Goal: Transaction & Acquisition: Purchase product/service

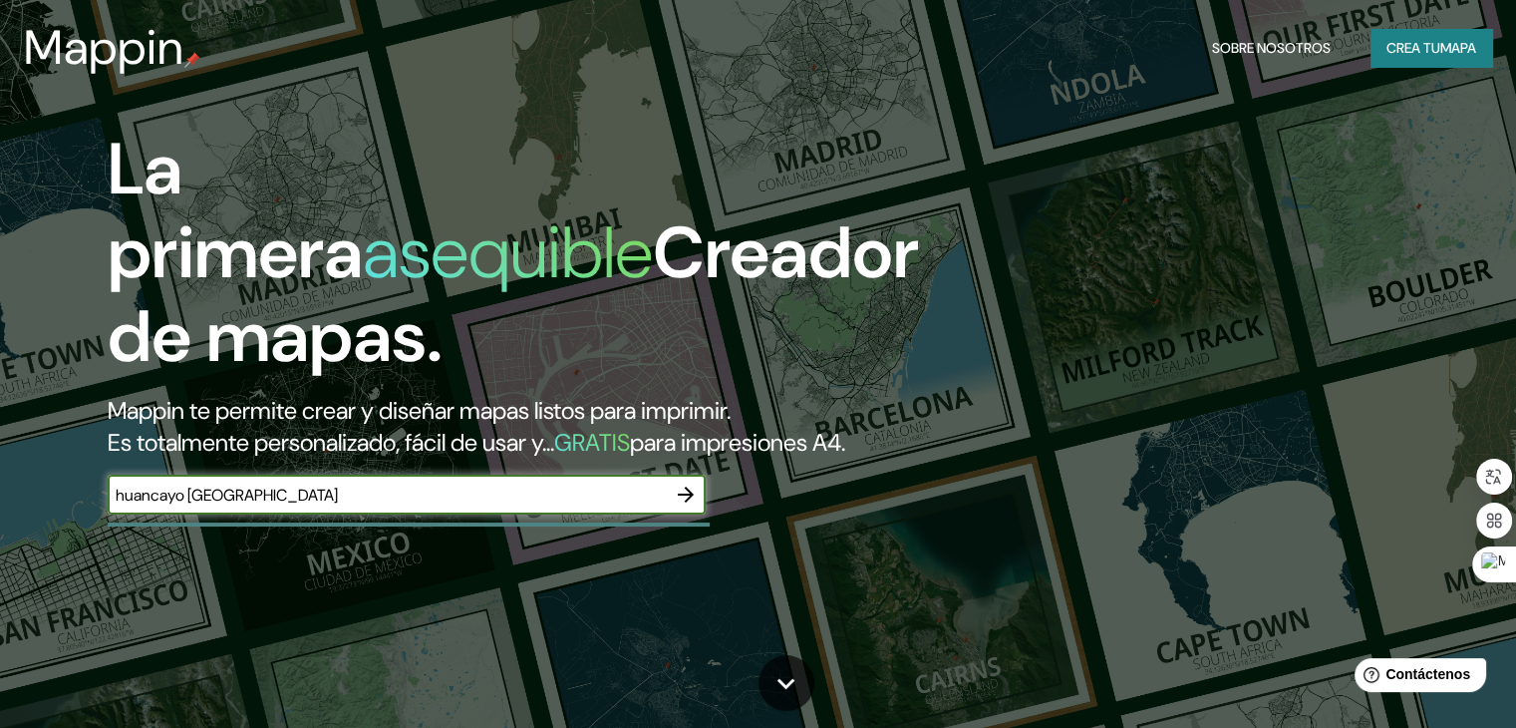
type input "huancayo [GEOGRAPHIC_DATA]"
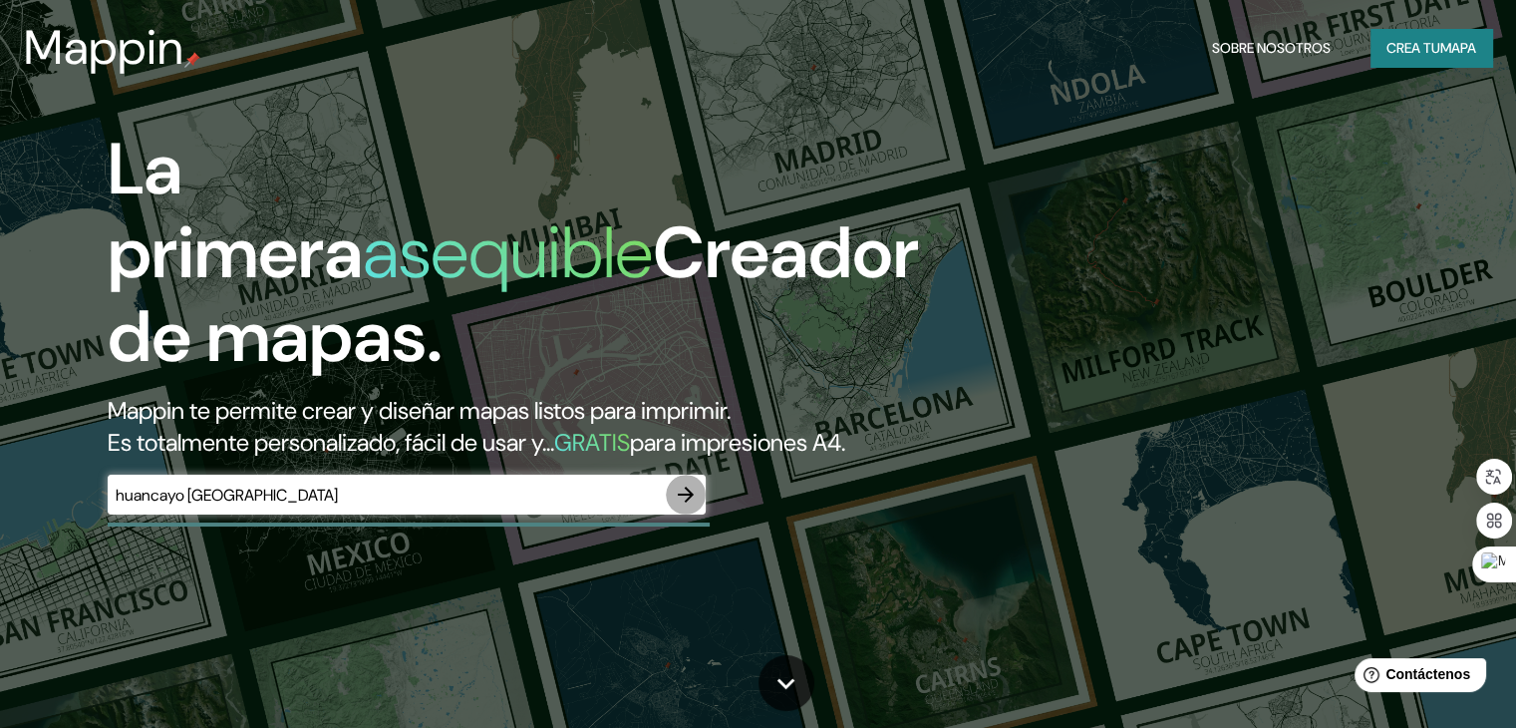
click at [690, 502] on icon "button" at bounding box center [686, 494] width 16 height 16
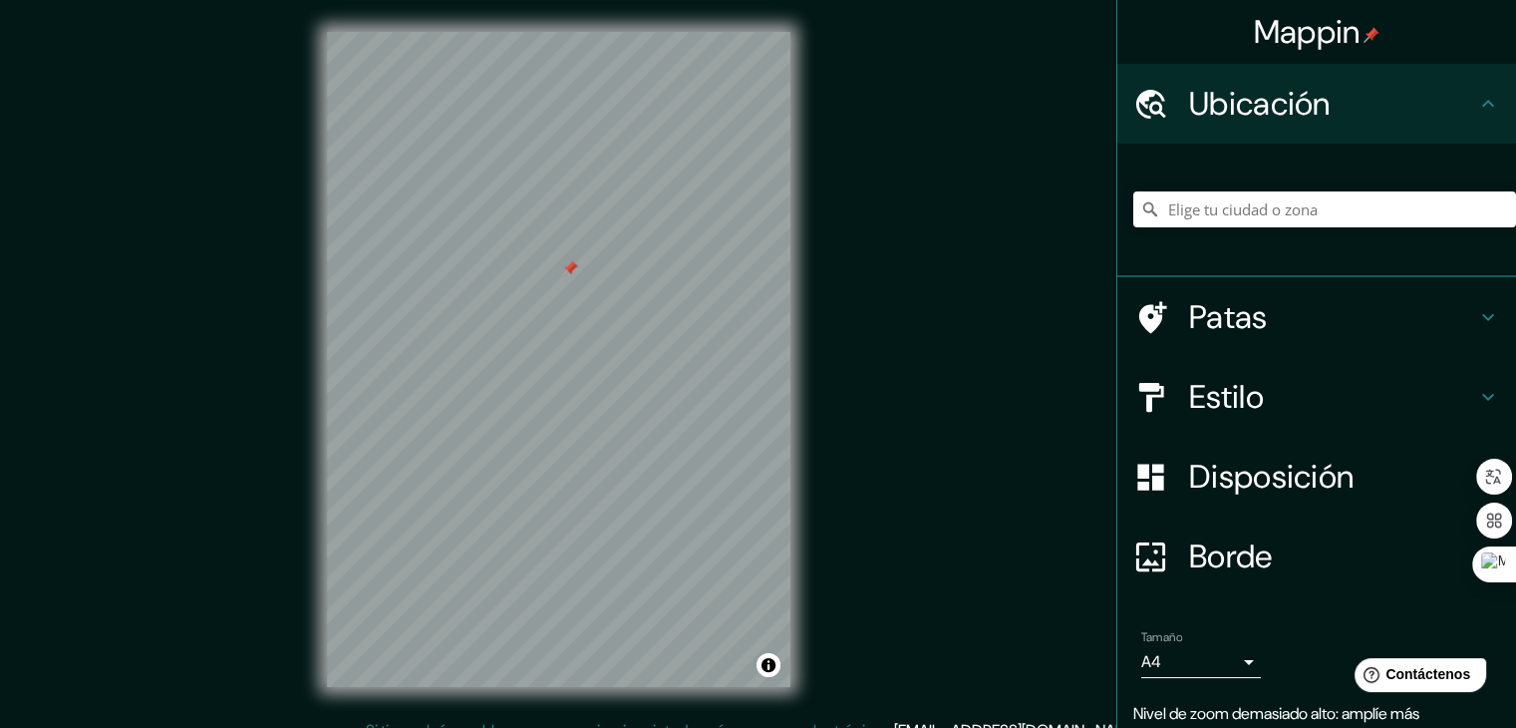
click at [600, 32] on div at bounding box center [558, 32] width 463 height 0
click at [1212, 201] on input "Elige tu ciudad o zona" at bounding box center [1324, 209] width 383 height 36
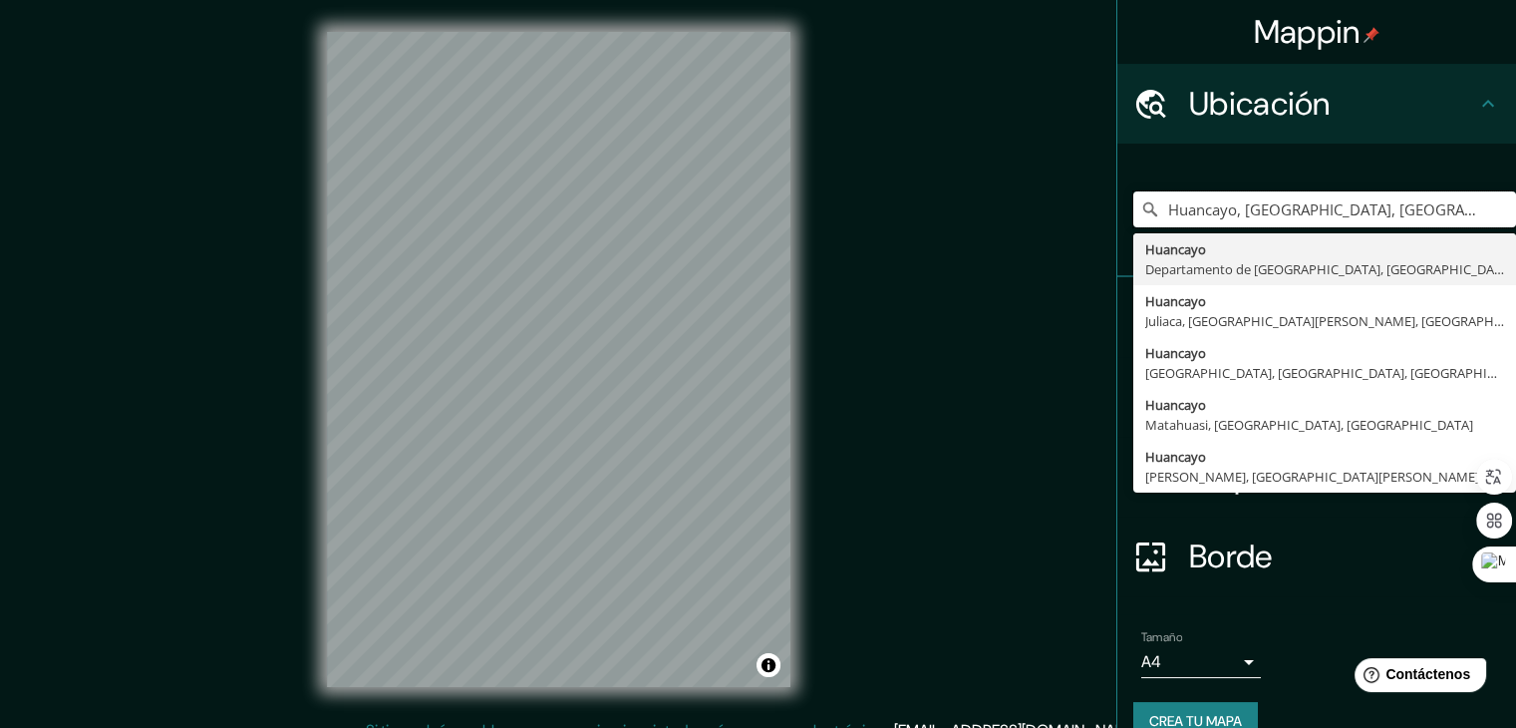
type input "Huancayo, [GEOGRAPHIC_DATA], [GEOGRAPHIC_DATA]"
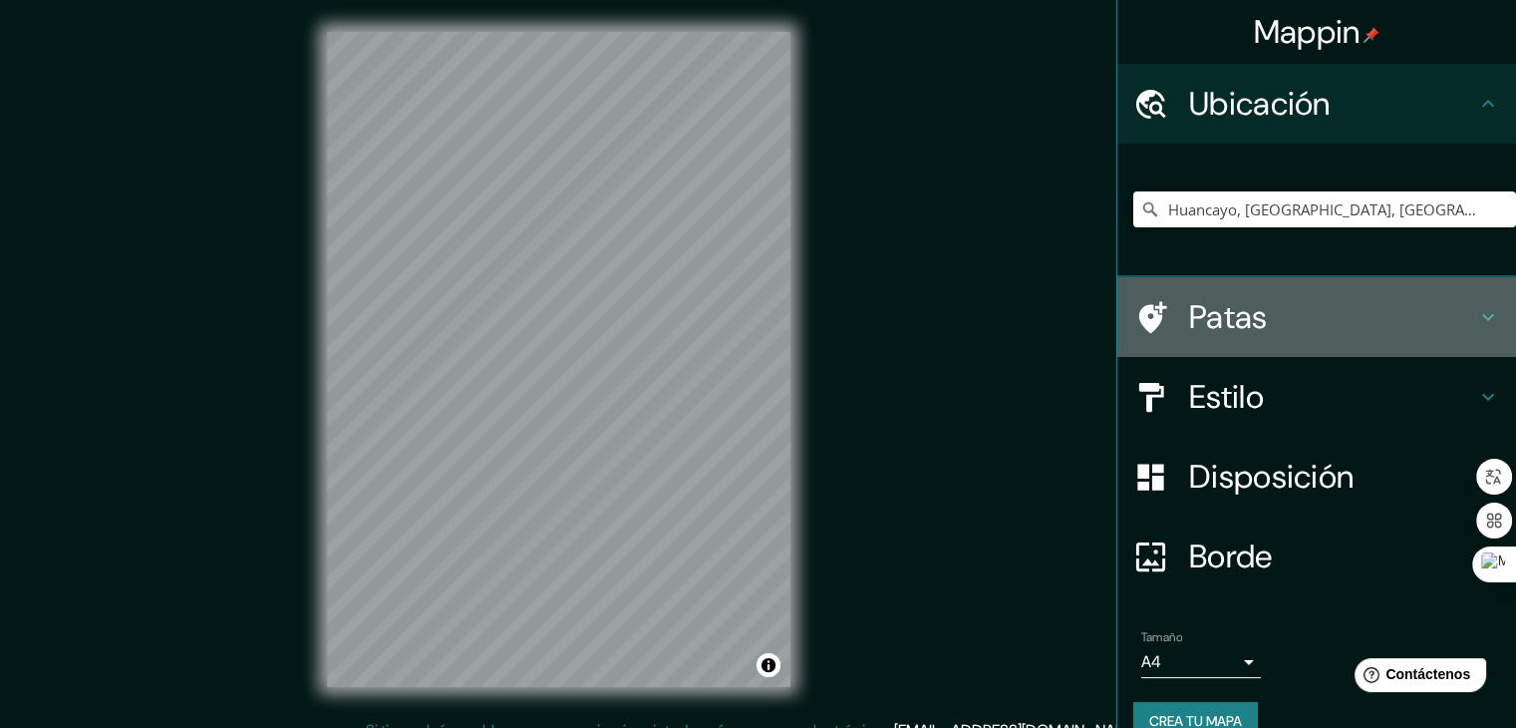
click at [1476, 308] on icon at bounding box center [1488, 317] width 24 height 24
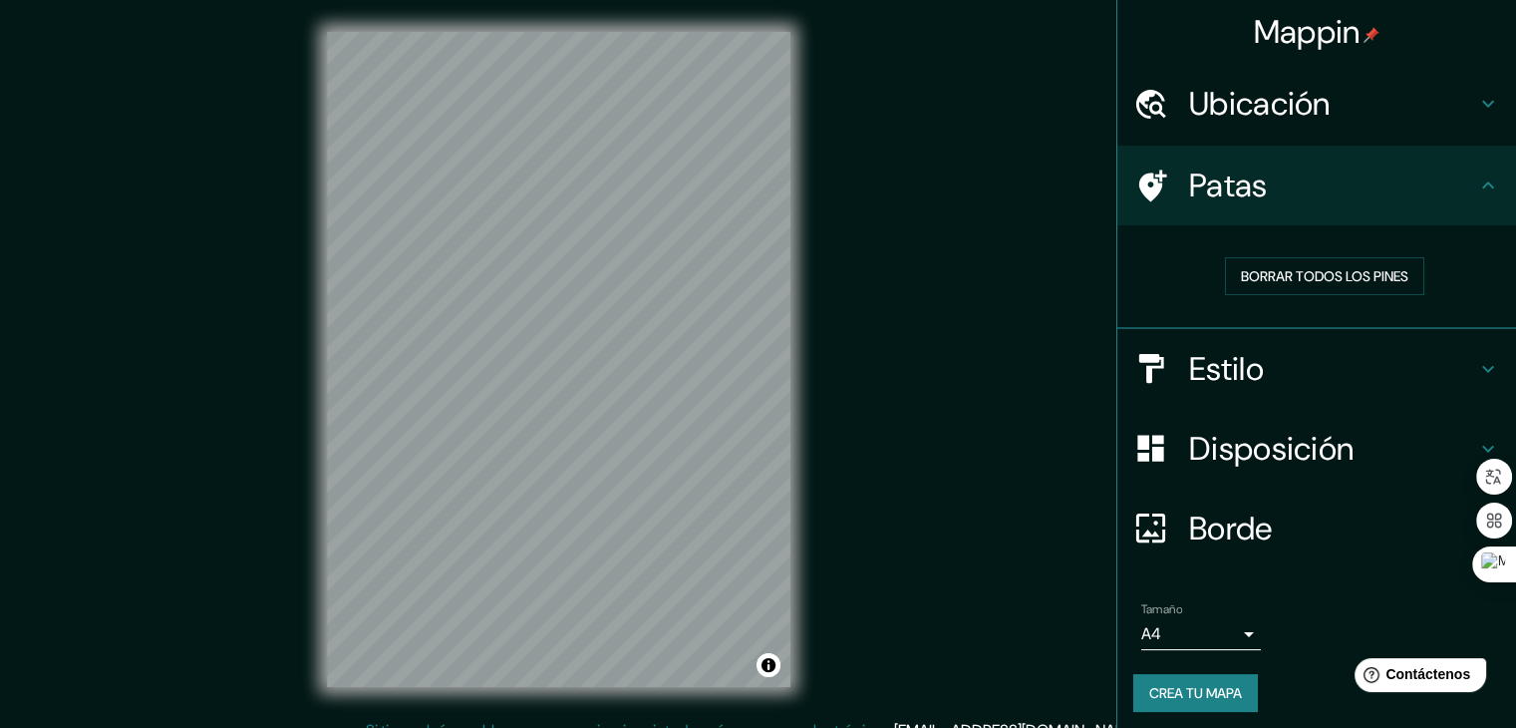
click at [1476, 174] on icon at bounding box center [1488, 185] width 24 height 24
click at [1476, 372] on icon at bounding box center [1488, 369] width 24 height 24
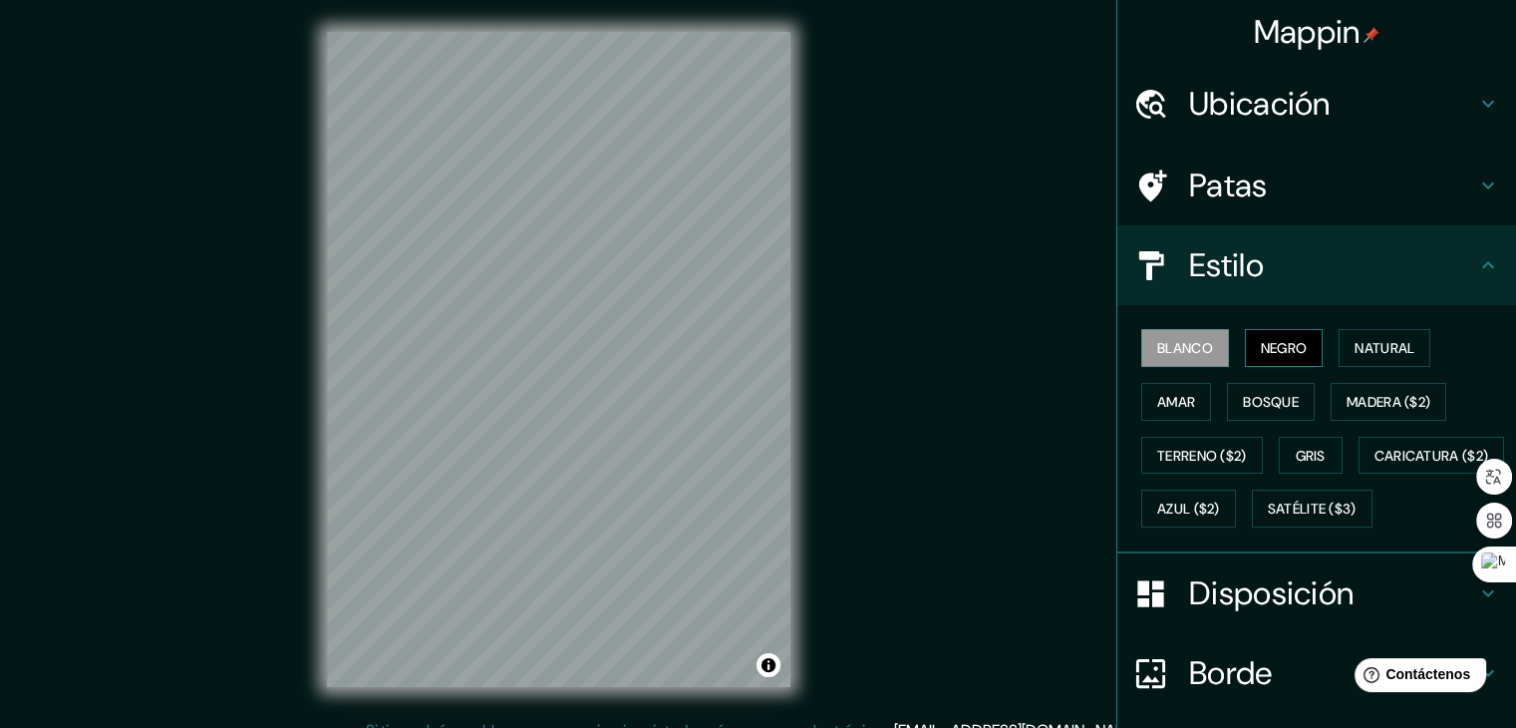
click at [1264, 348] on font "Negro" at bounding box center [1284, 348] width 47 height 18
click at [1197, 348] on font "Blanco" at bounding box center [1185, 348] width 56 height 18
click at [1261, 344] on font "Negro" at bounding box center [1284, 348] width 47 height 18
click at [1379, 341] on font "Natural" at bounding box center [1384, 348] width 60 height 18
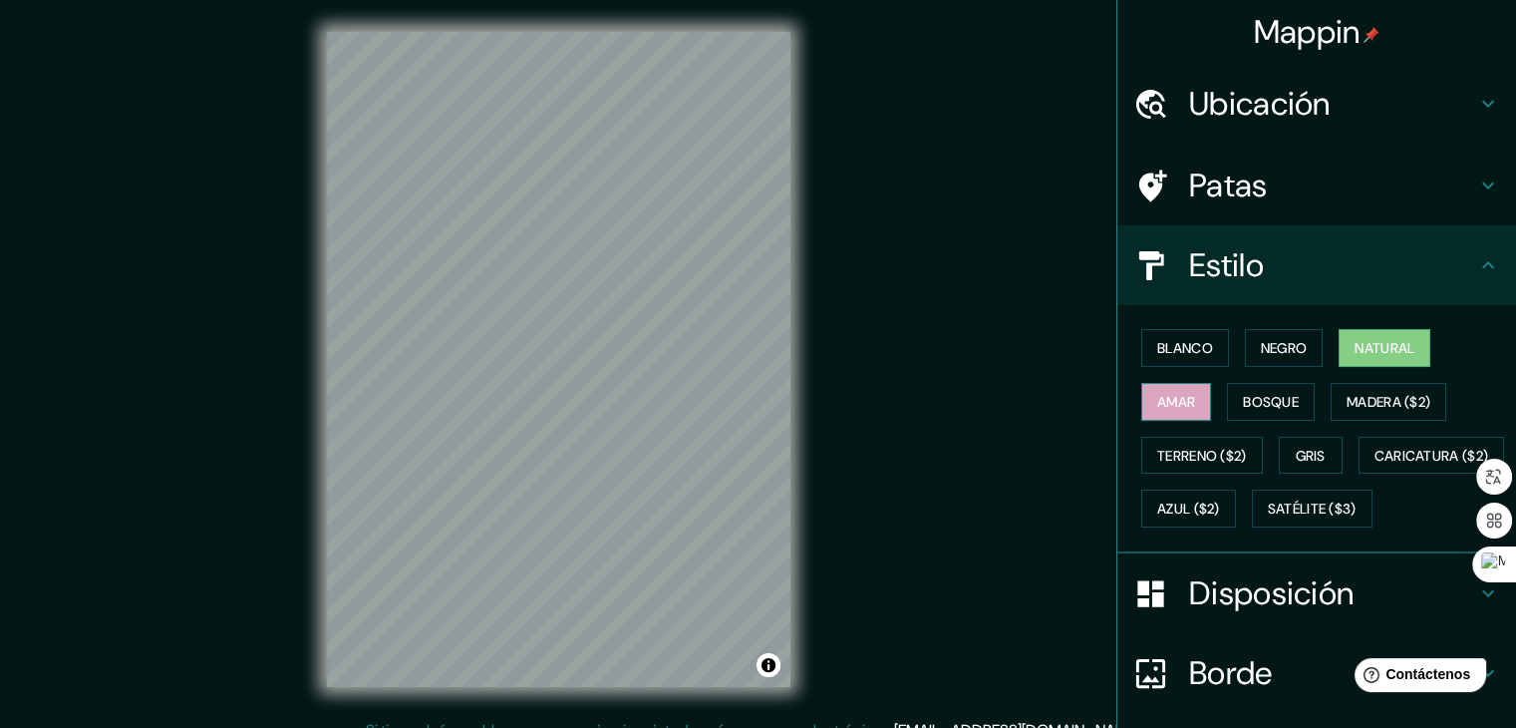
click at [1173, 396] on font "Amar" at bounding box center [1176, 402] width 38 height 18
click at [1256, 405] on font "Bosque" at bounding box center [1271, 402] width 56 height 18
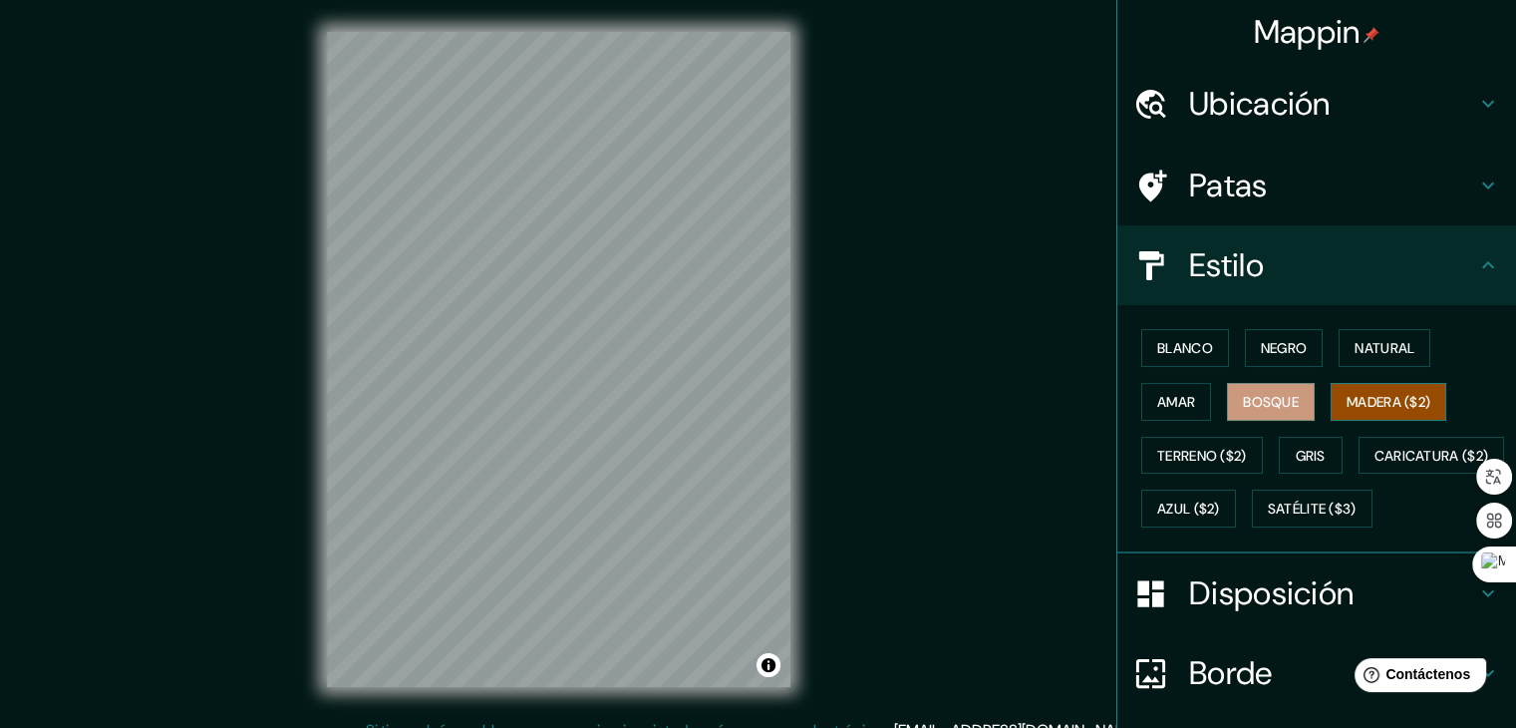
click at [1387, 409] on font "Madera ($2)" at bounding box center [1388, 402] width 84 height 26
click at [1184, 455] on font "Terreno ($2)" at bounding box center [1202, 455] width 90 height 18
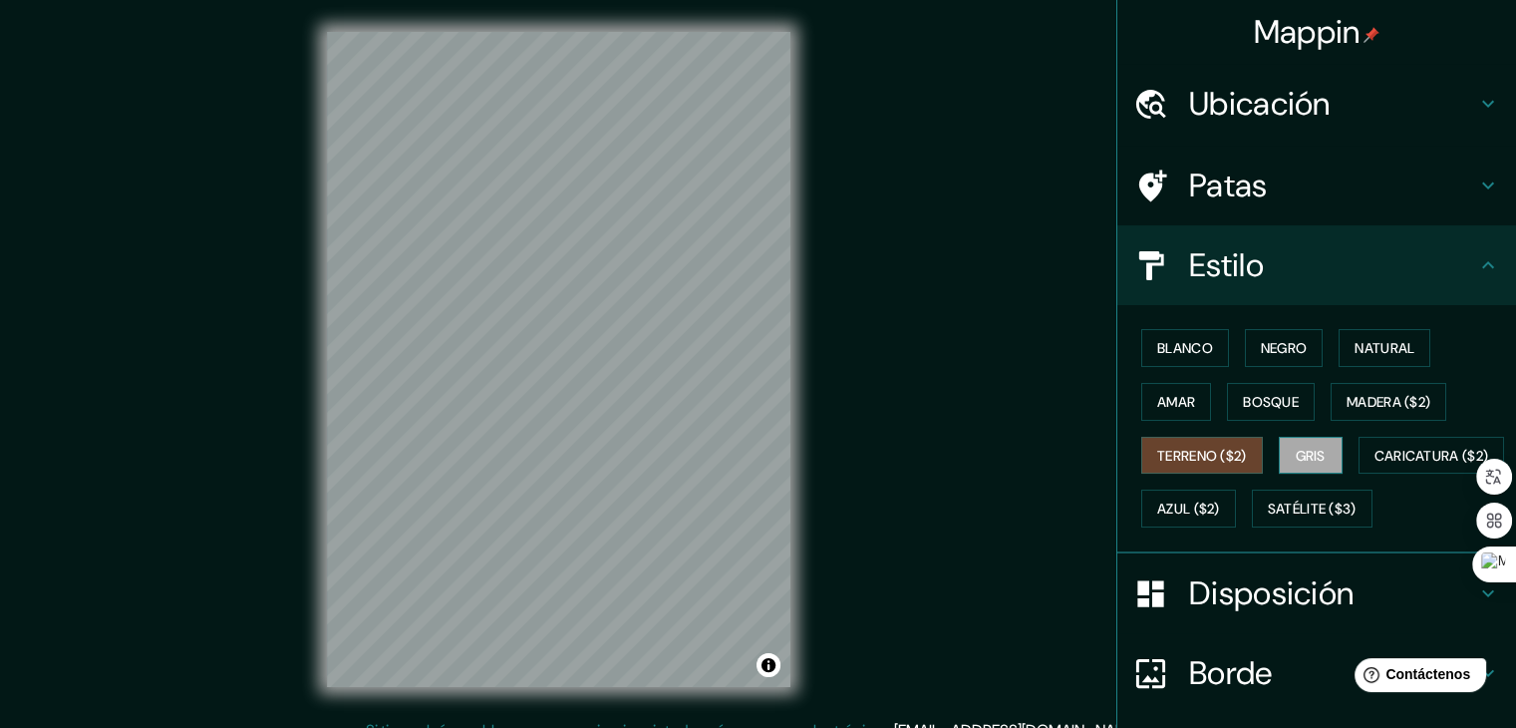
click at [1306, 451] on font "Gris" at bounding box center [1311, 455] width 30 height 18
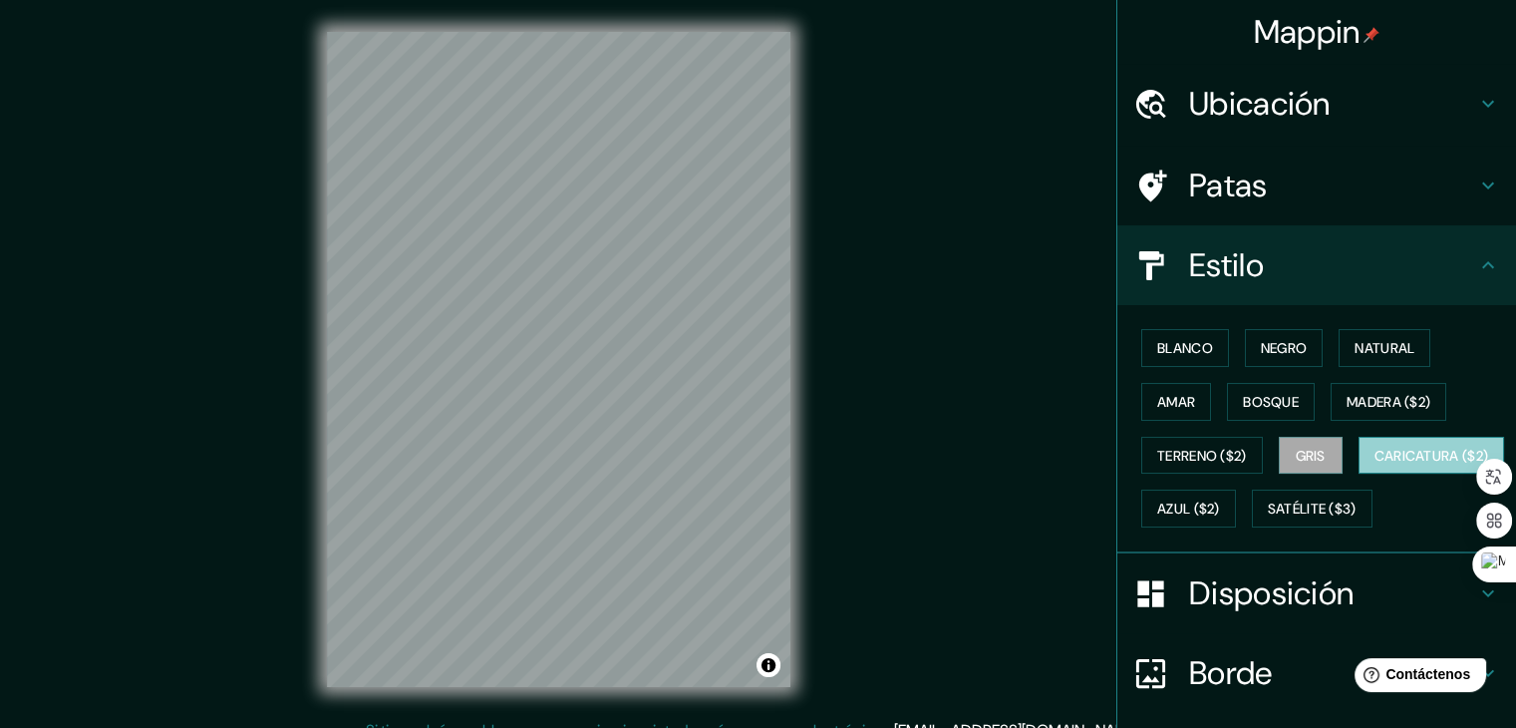
click at [1374, 468] on font "Caricatura ($2)" at bounding box center [1431, 455] width 115 height 26
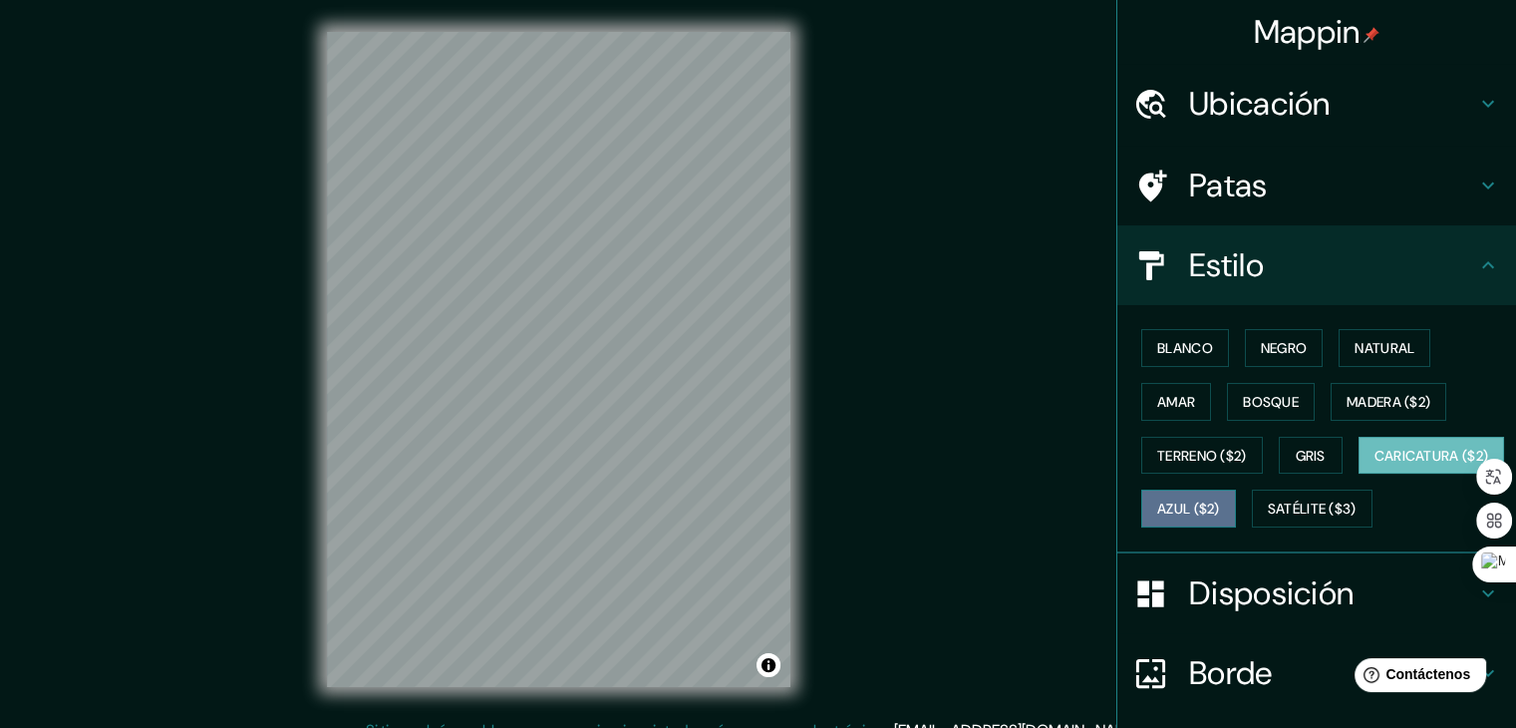
click at [1220, 508] on font "Azul ($2)" at bounding box center [1188, 509] width 63 height 18
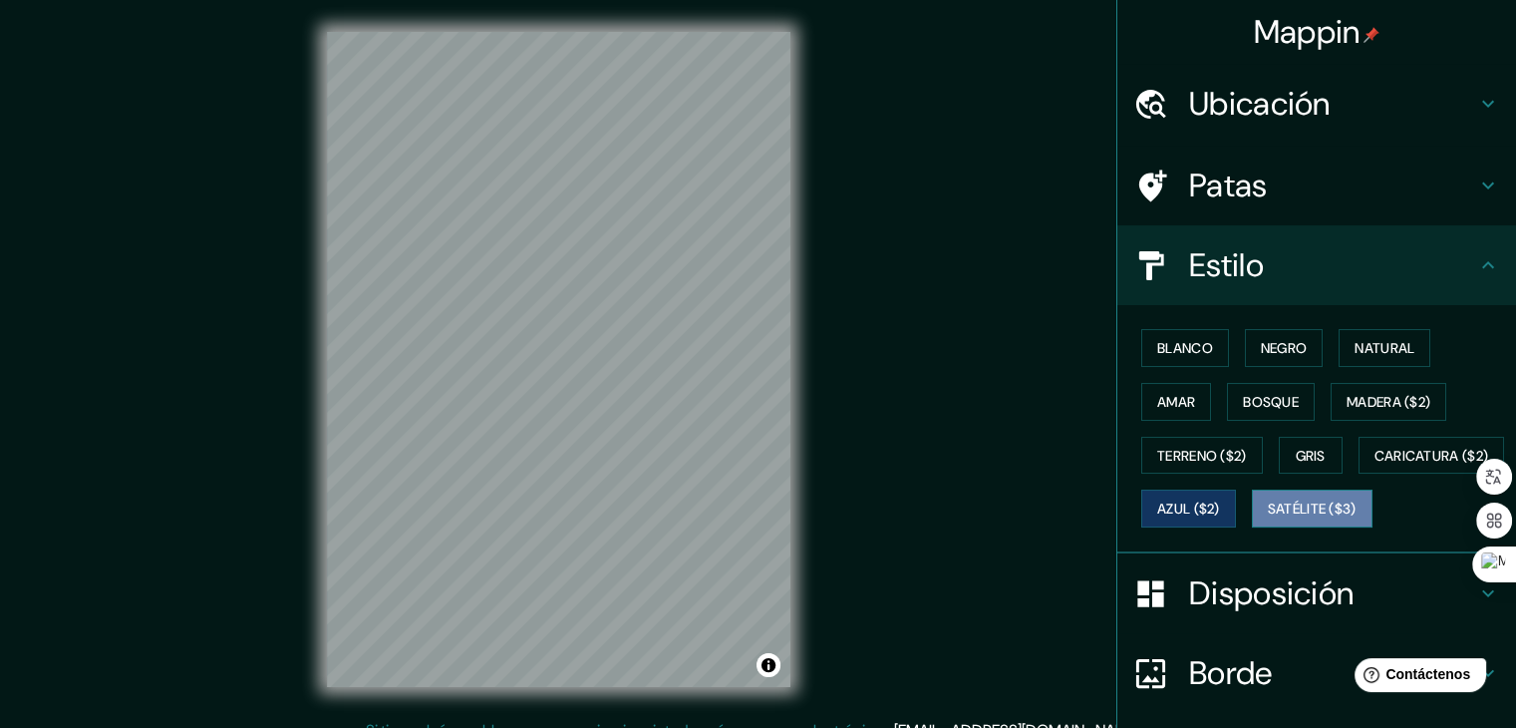
click at [1268, 518] on font "Satélite ($3)" at bounding box center [1312, 509] width 89 height 18
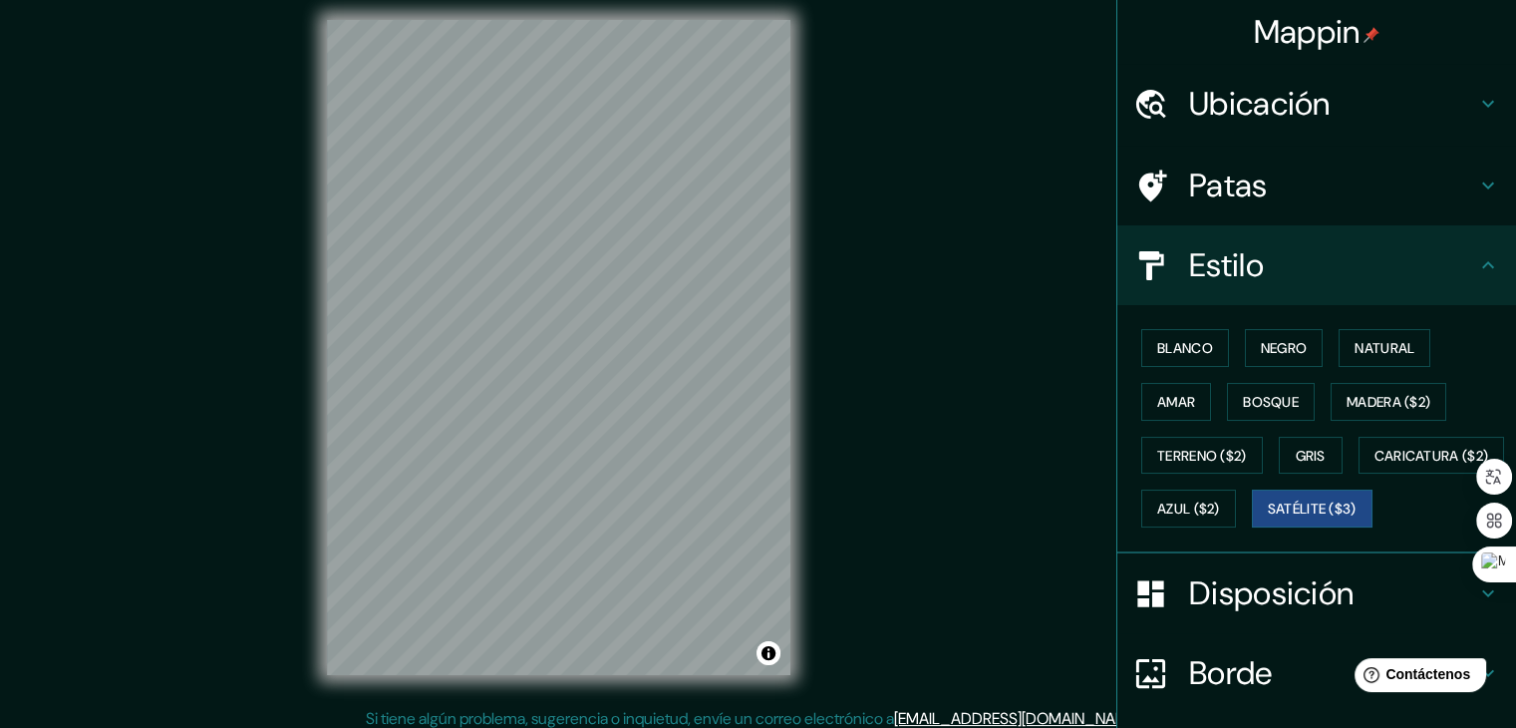
scroll to position [23, 0]
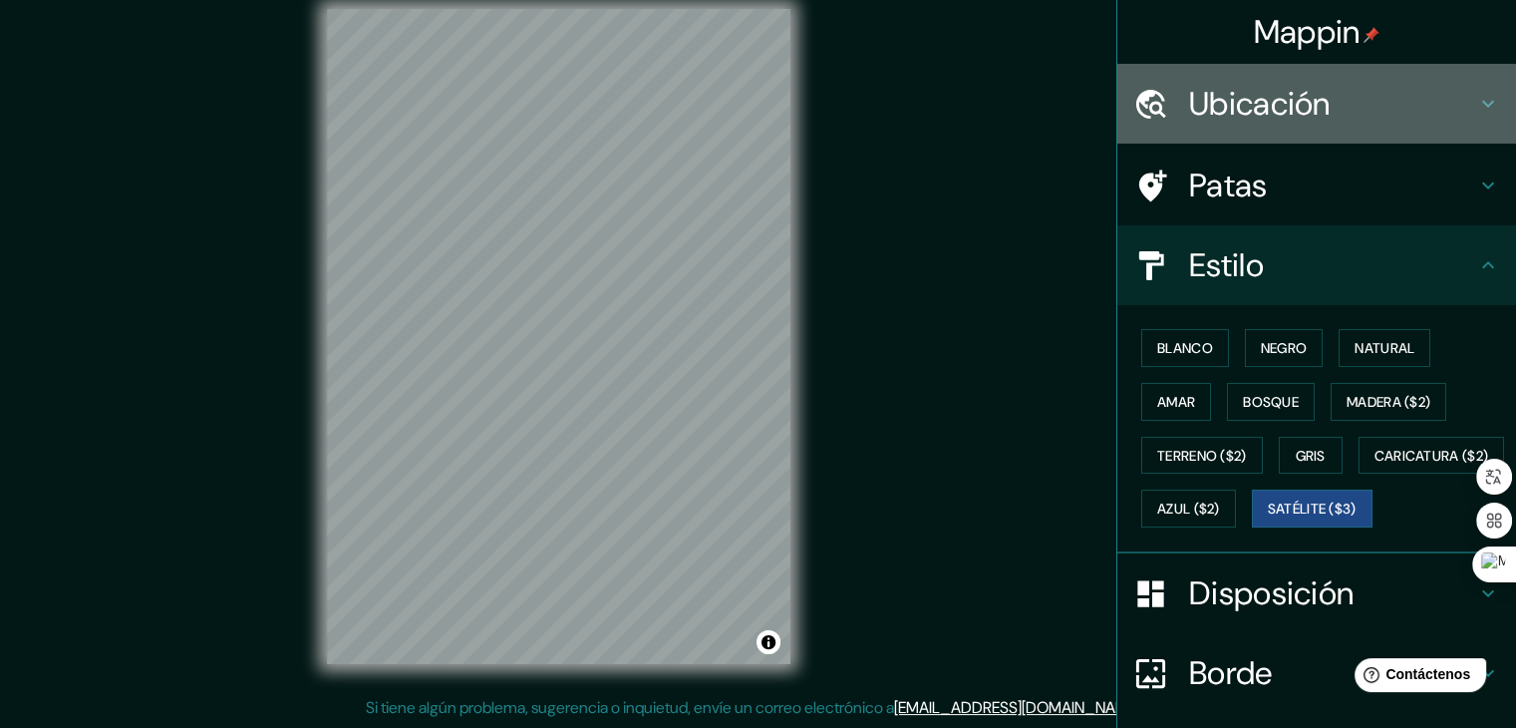
click at [1482, 104] on icon at bounding box center [1488, 104] width 12 height 7
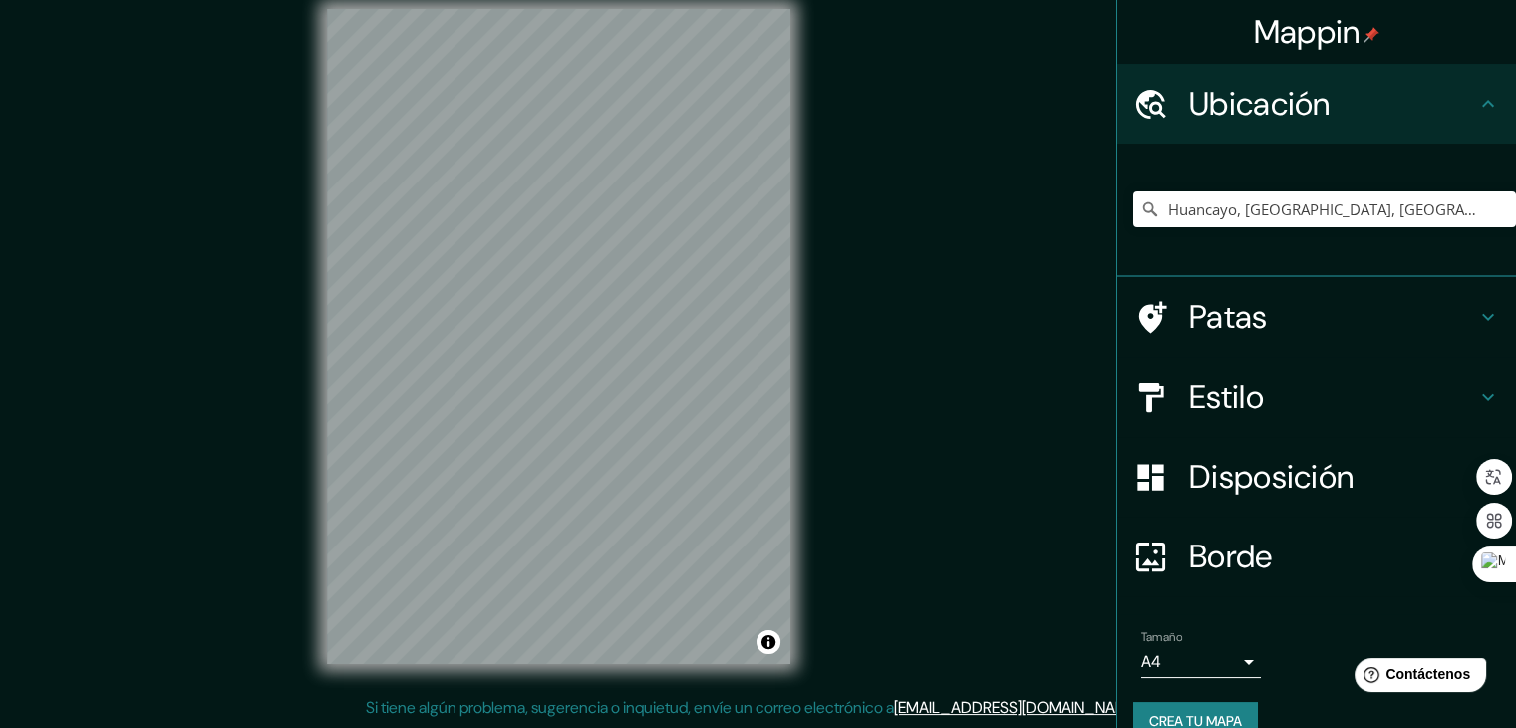
click at [1482, 103] on icon at bounding box center [1488, 103] width 12 height 7
click at [1476, 110] on icon at bounding box center [1488, 104] width 24 height 24
click at [1487, 104] on div "Ubicación" at bounding box center [1316, 104] width 399 height 80
click at [1482, 104] on icon at bounding box center [1488, 104] width 24 height 24
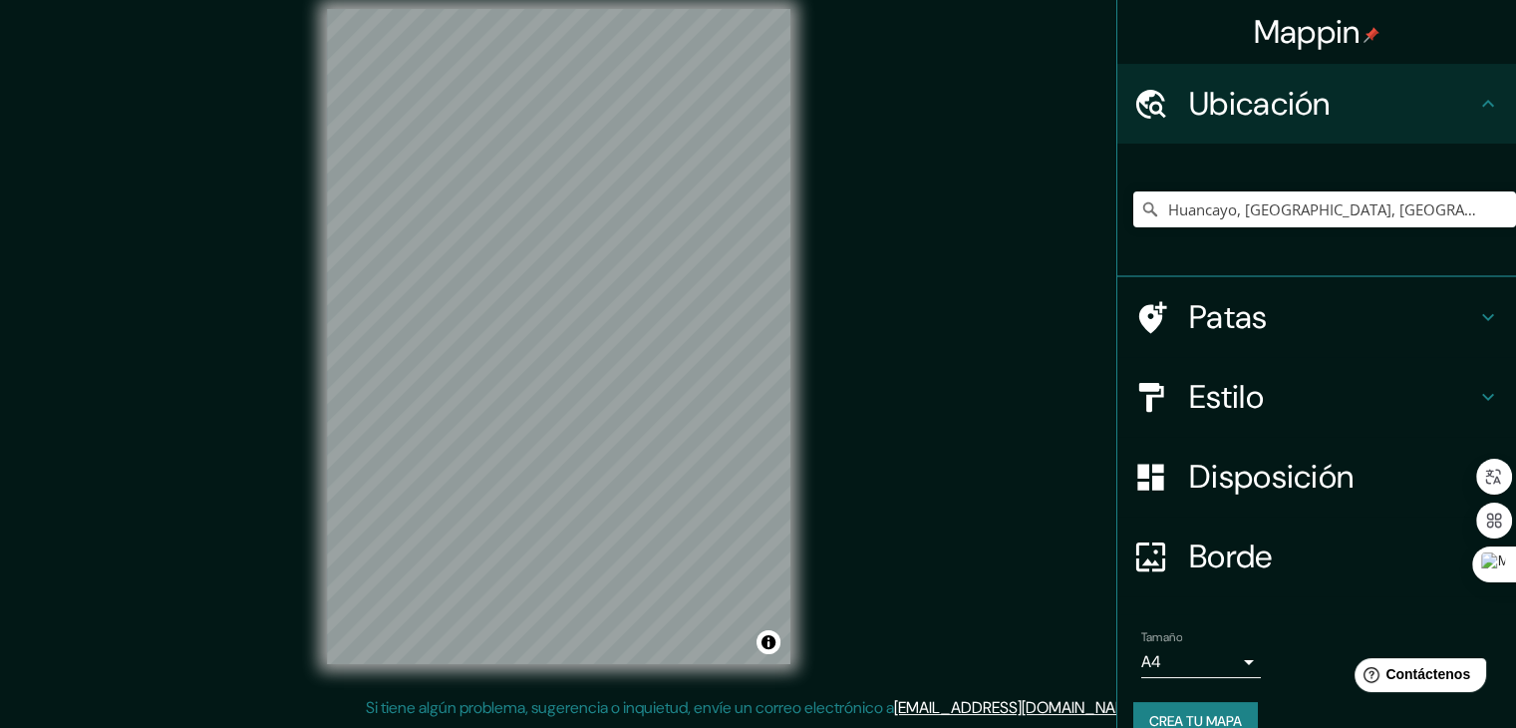
click at [1494, 111] on div "Ubicación" at bounding box center [1316, 104] width 399 height 80
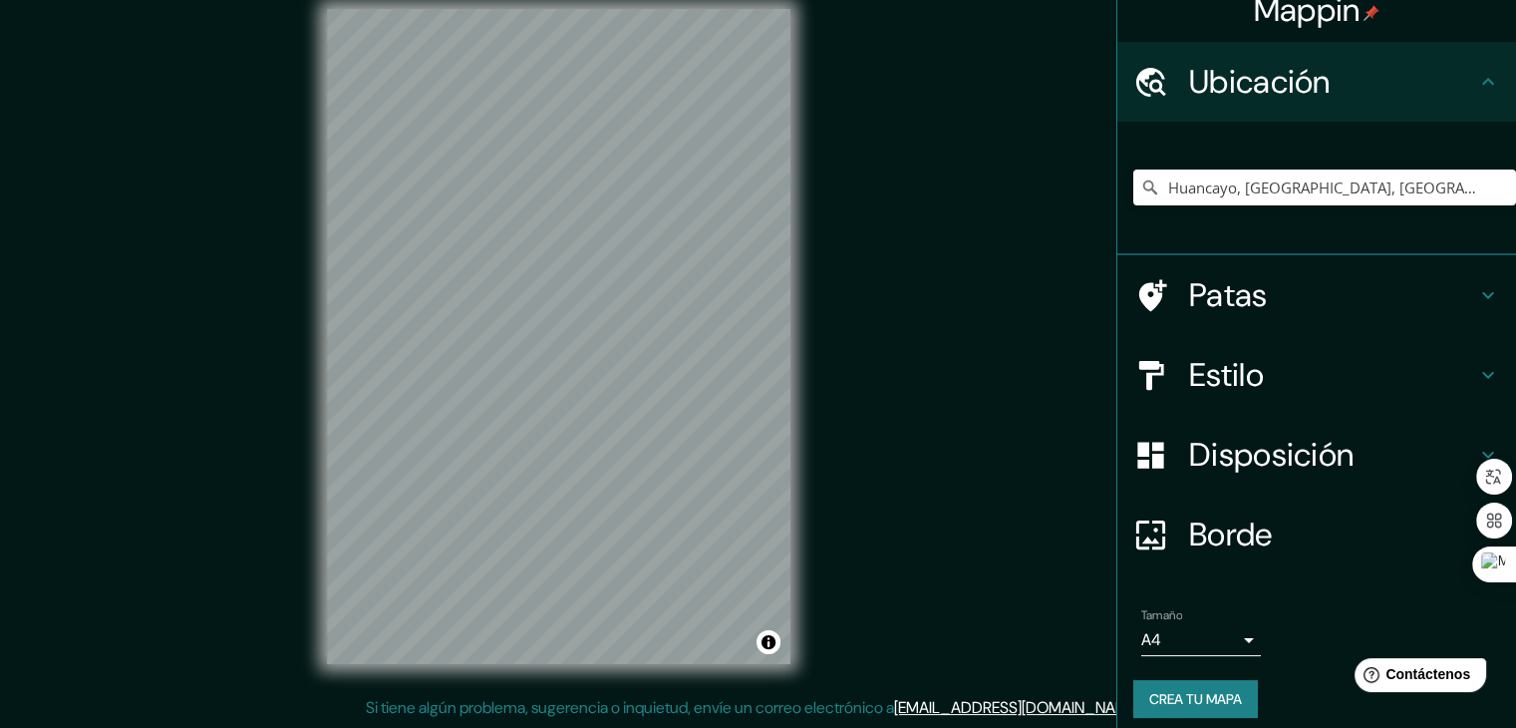
scroll to position [35, 0]
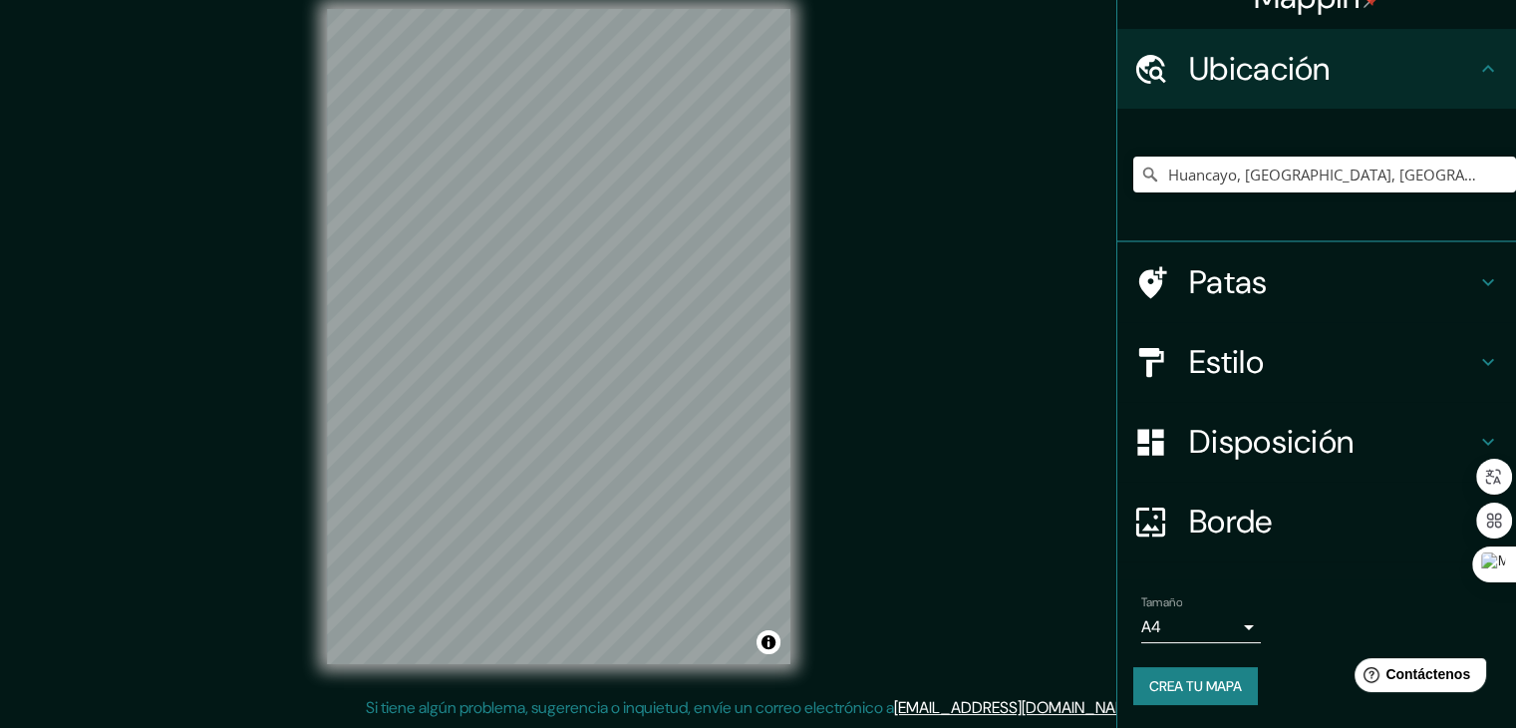
click at [1222, 373] on font "Estilo" at bounding box center [1226, 362] width 75 height 42
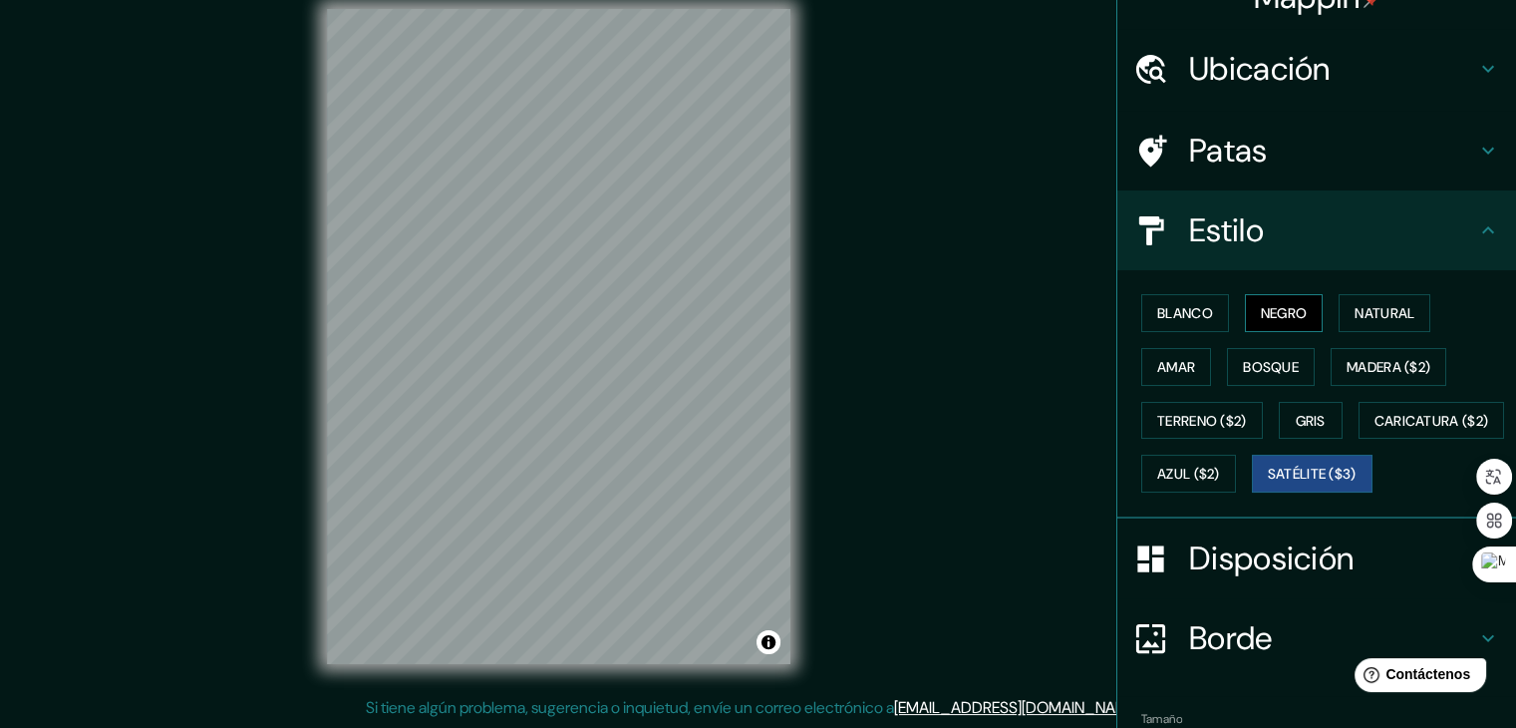
click at [1260, 294] on button "Negro" at bounding box center [1284, 313] width 79 height 38
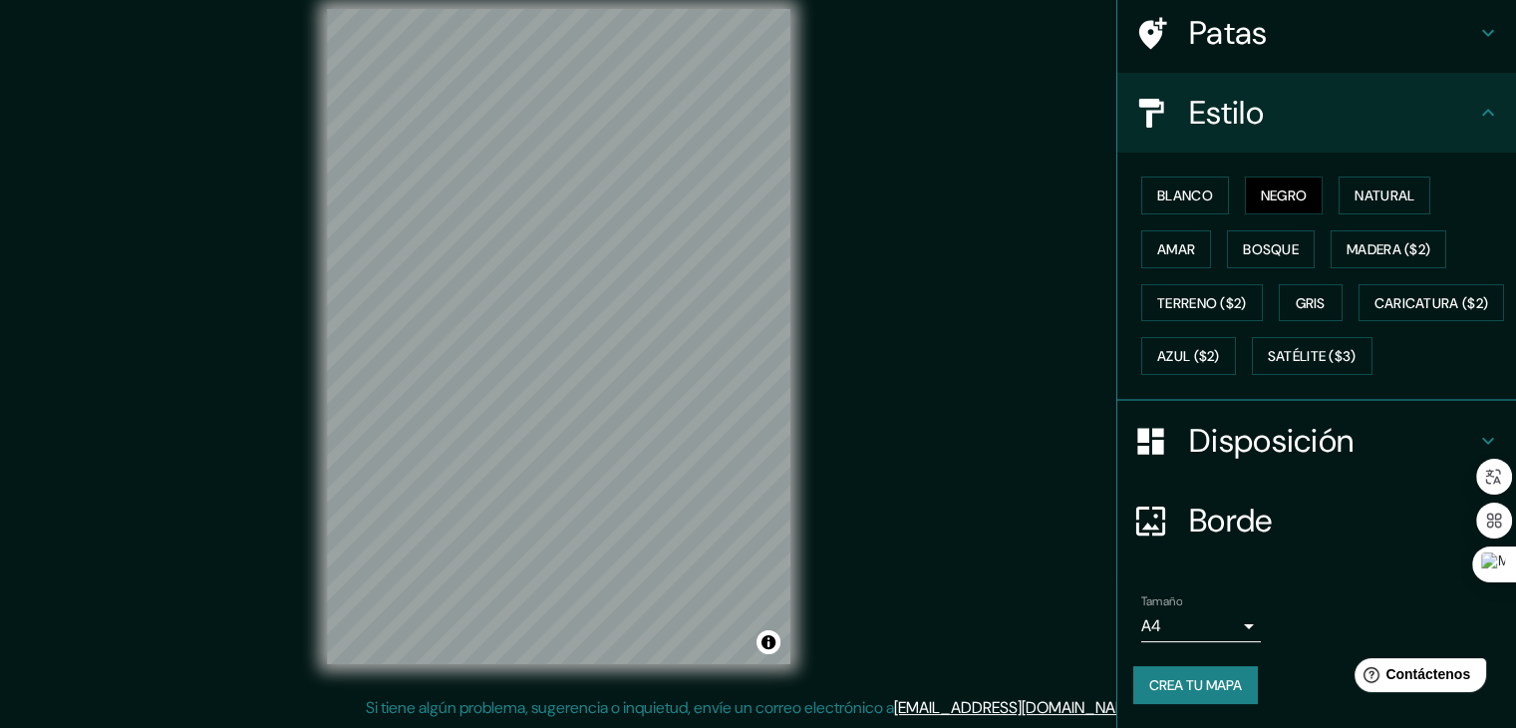
scroll to position [201, 0]
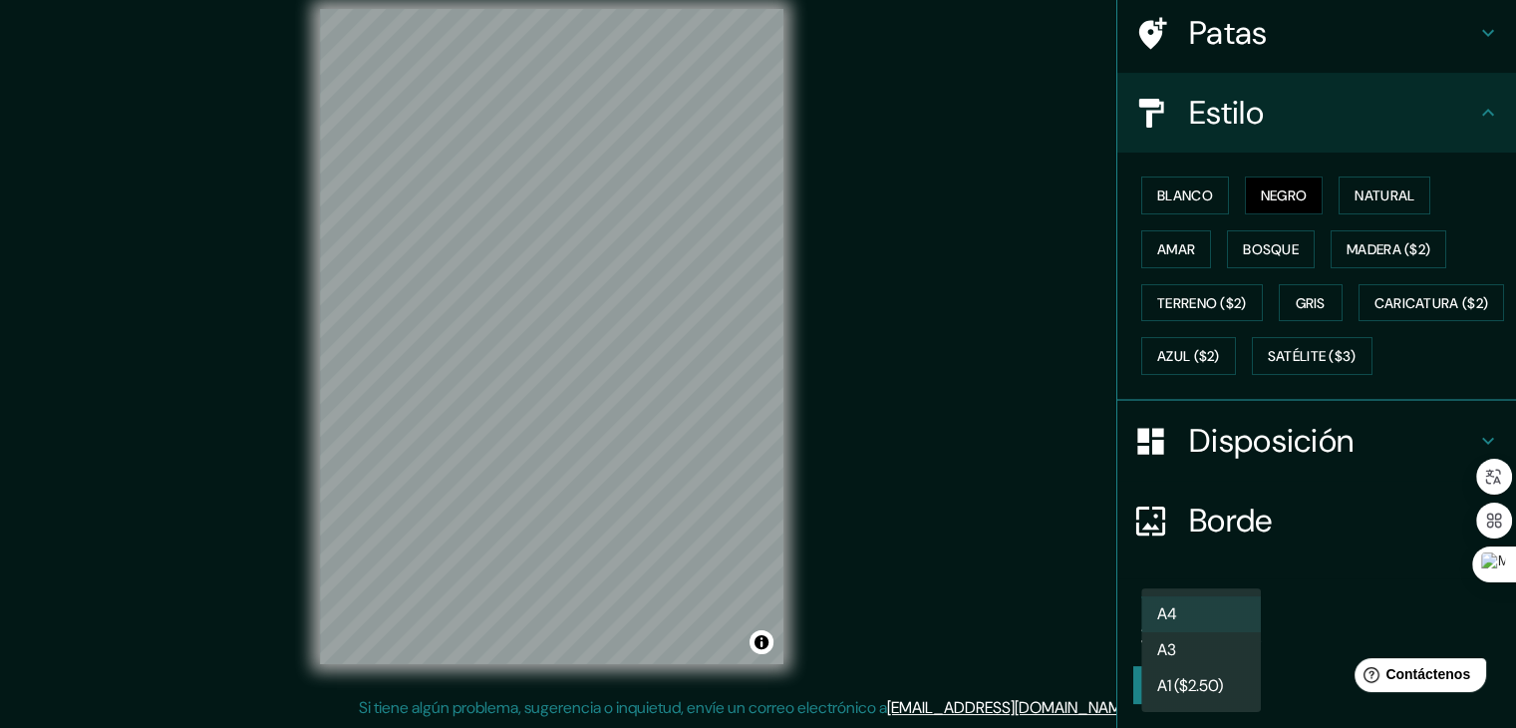
click at [1241, 623] on body "Mappin Ubicación Huancayo, Departamento de Junín, Perú Huancayo Departamento de…" at bounding box center [758, 341] width 1516 height 728
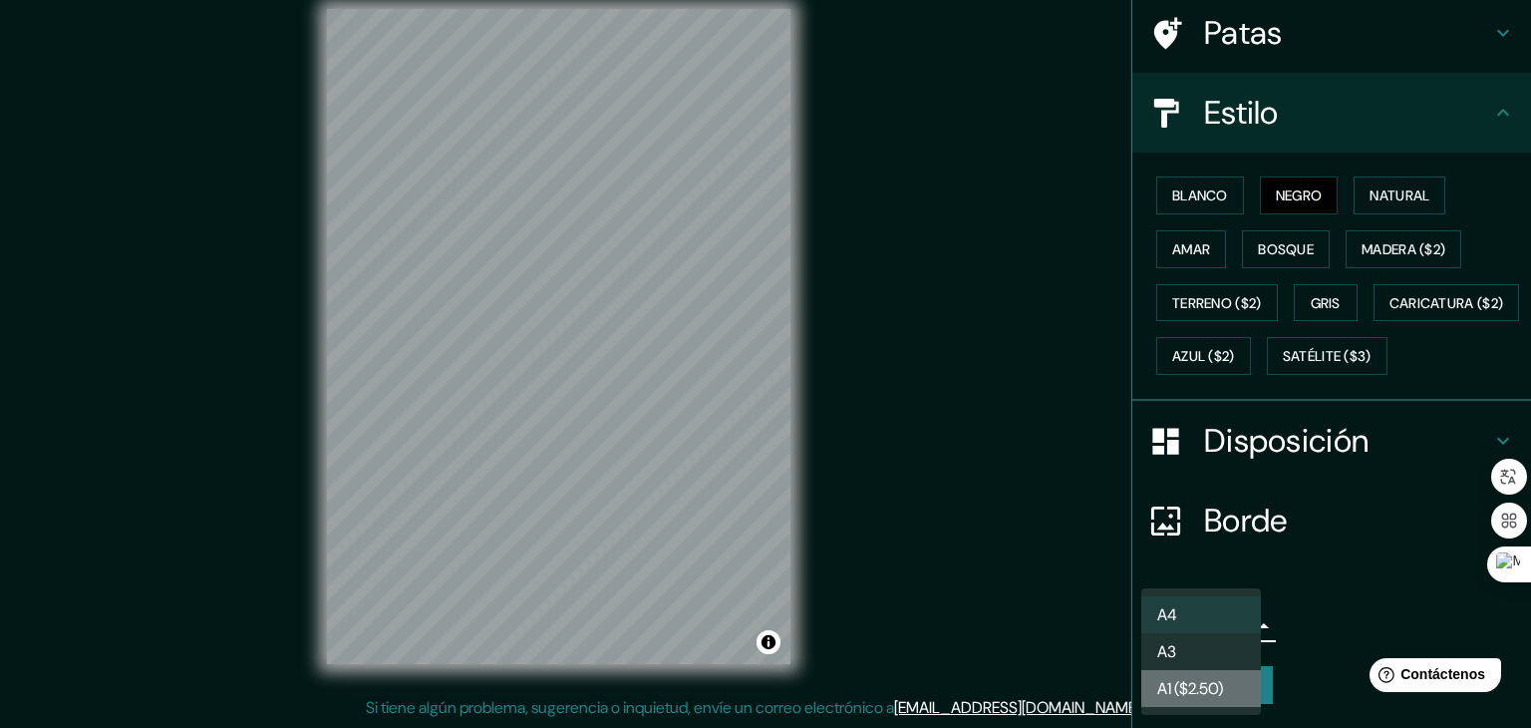
click at [1223, 695] on font "A1 ($2.50)" at bounding box center [1190, 688] width 66 height 21
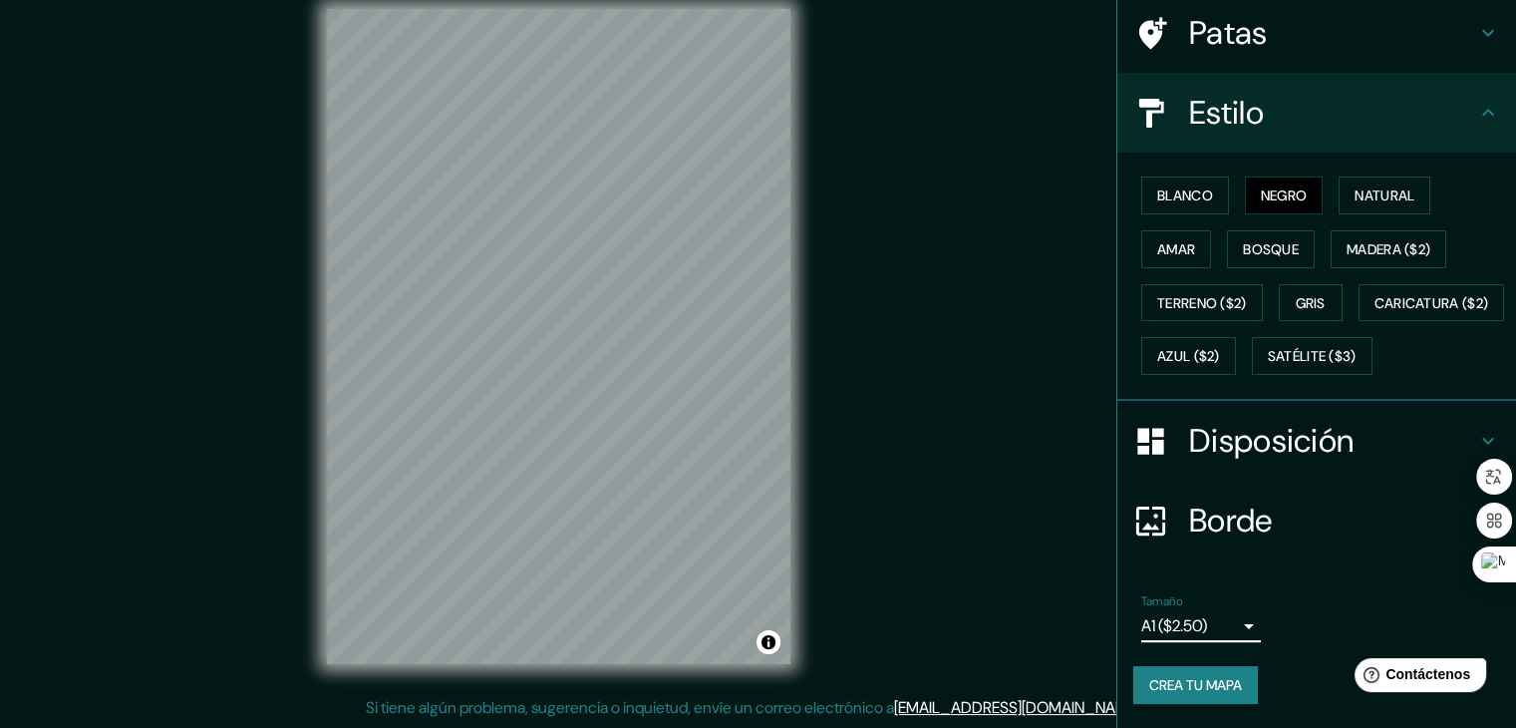
click at [1227, 627] on body "Mappin Ubicación Huancayo, Departamento de Junín, Perú Huancayo Departamento de…" at bounding box center [758, 341] width 1516 height 728
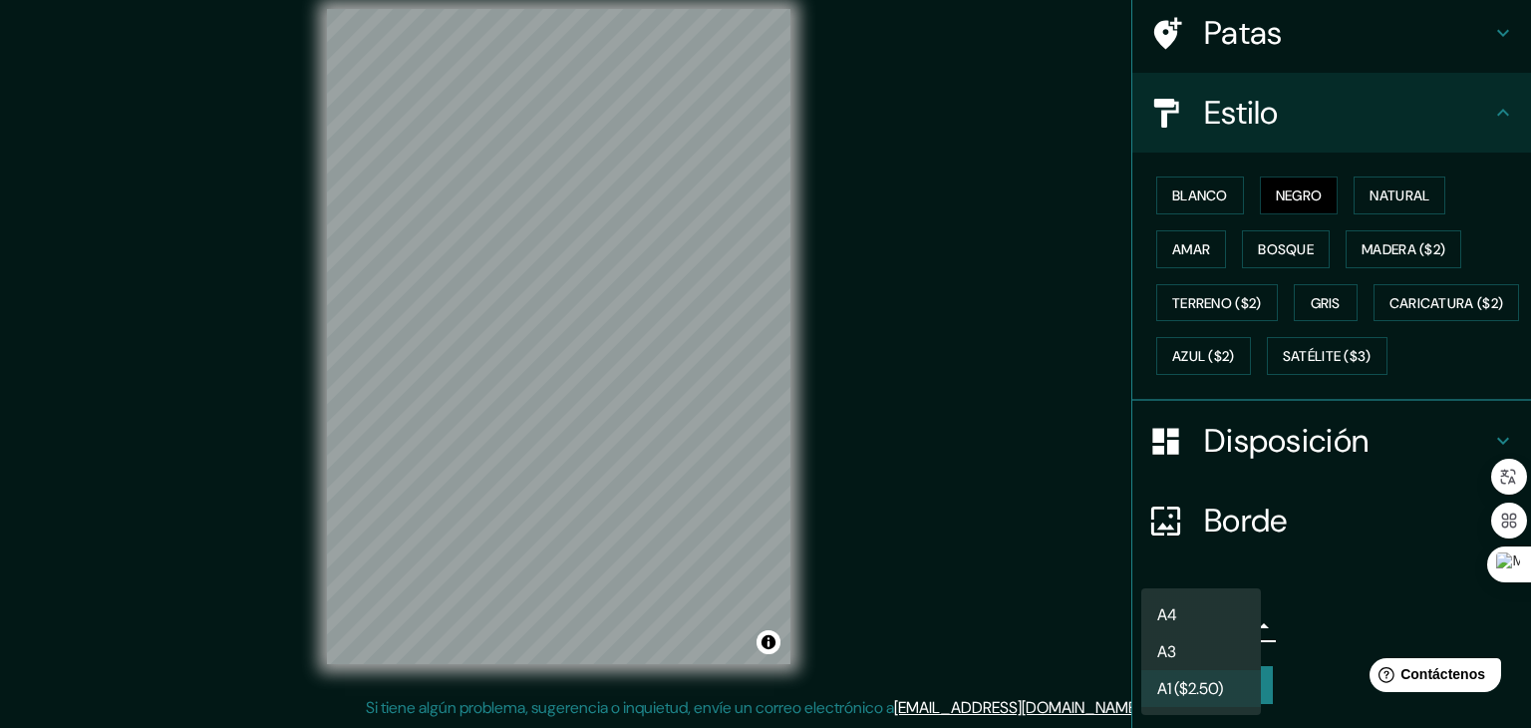
click at [1193, 659] on li "A3" at bounding box center [1201, 651] width 120 height 37
type input "a4"
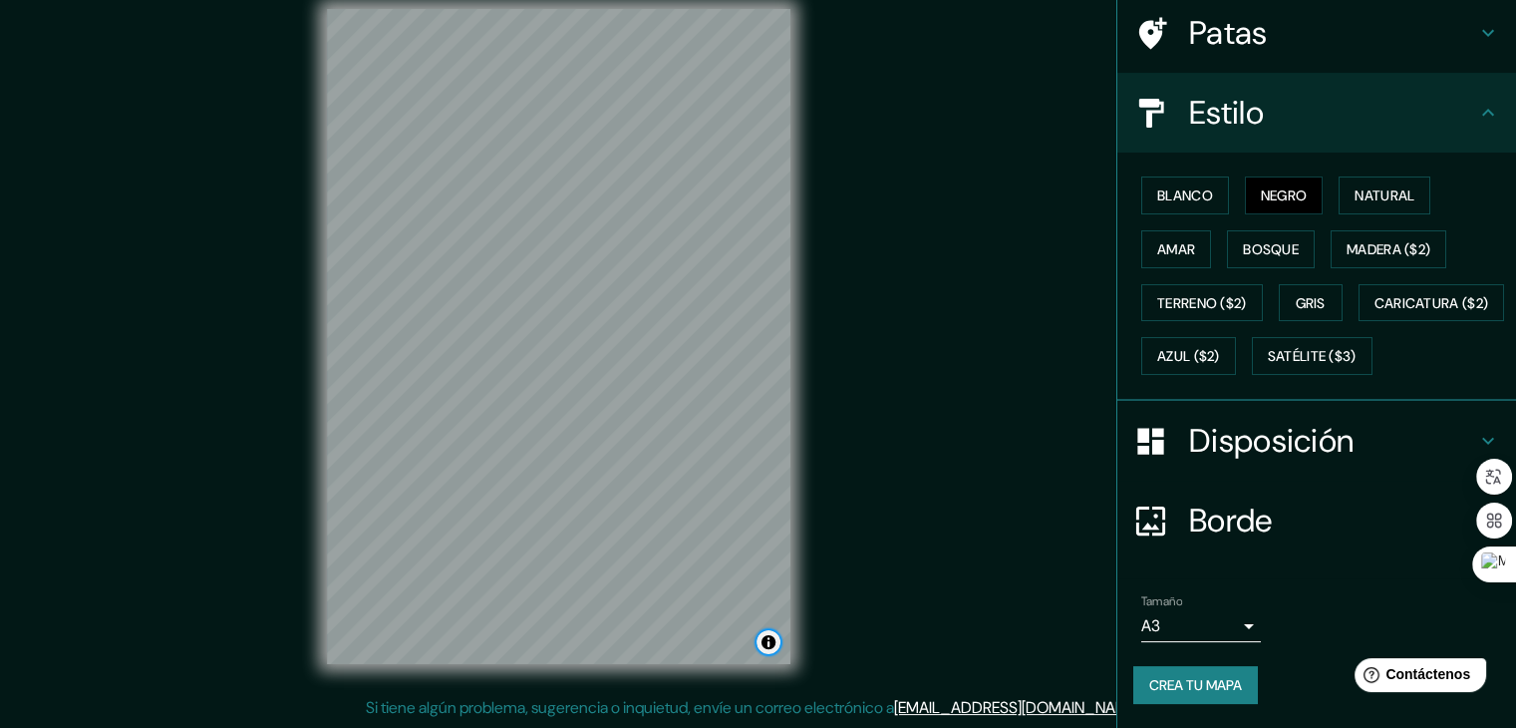
click at [763, 646] on button "Activar o desactivar atribución" at bounding box center [768, 642] width 24 height 24
click at [1204, 511] on font "Borde" at bounding box center [1231, 520] width 84 height 42
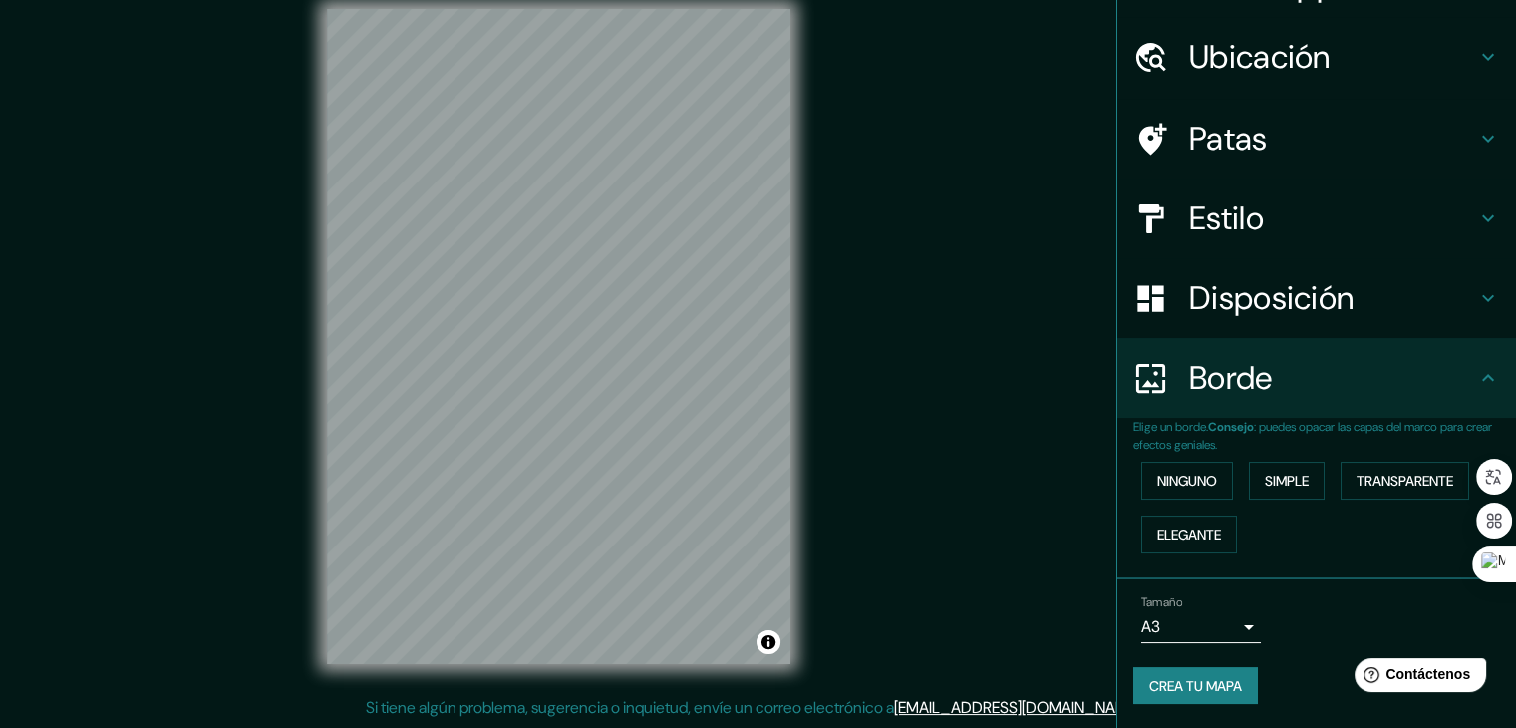
scroll to position [45, 0]
click at [1199, 491] on font "Ninguno" at bounding box center [1187, 482] width 60 height 26
click at [1249, 486] on button "Simple" at bounding box center [1287, 482] width 76 height 38
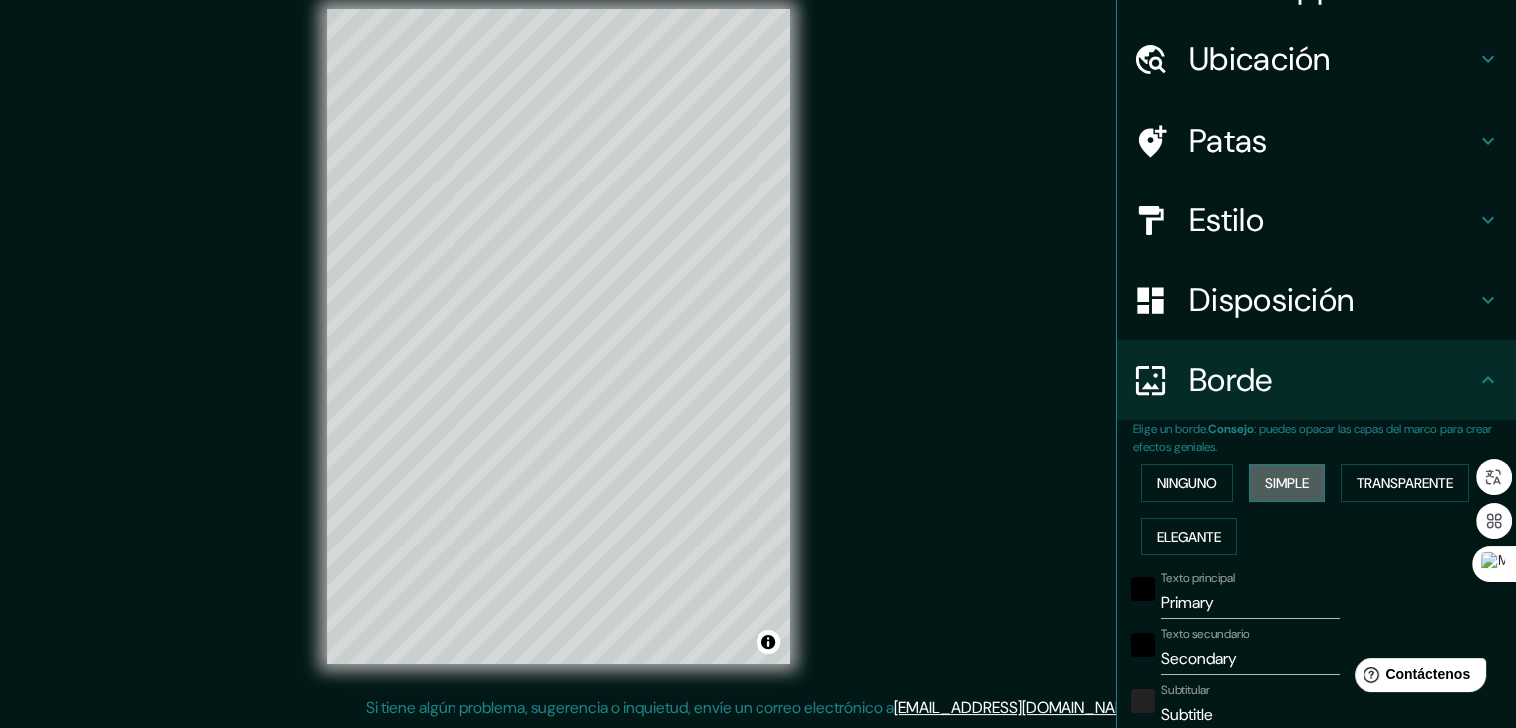
click at [1274, 483] on font "Simple" at bounding box center [1287, 482] width 44 height 18
type input "37"
click at [1409, 481] on font "Transparente" at bounding box center [1404, 482] width 97 height 18
click at [1141, 540] on button "Elegante" at bounding box center [1189, 536] width 96 height 38
click at [1158, 530] on font "Elegante" at bounding box center [1189, 536] width 64 height 18
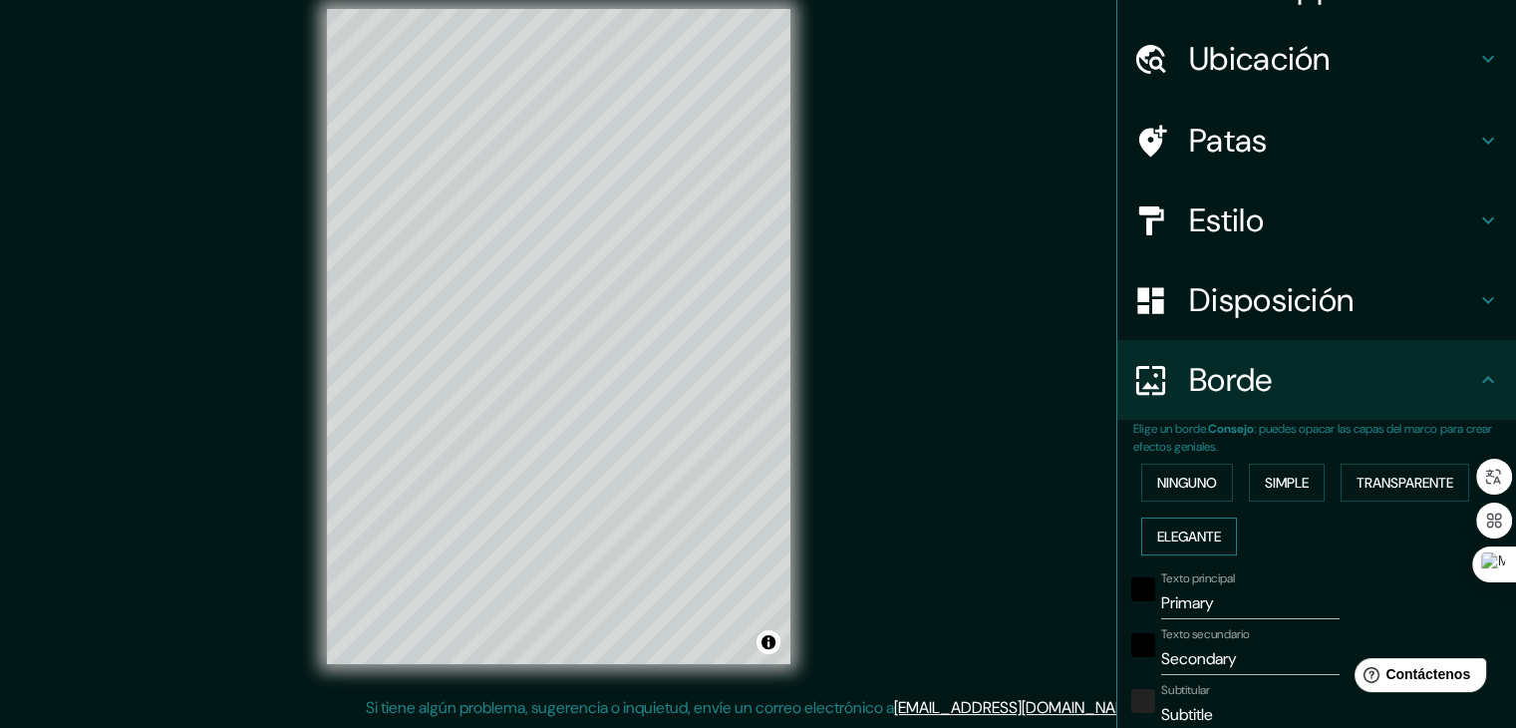
type input "37"
type input "19"
click at [1163, 502] on div "Ninguno Simple Transparente Elegante" at bounding box center [1324, 509] width 383 height 108
click at [1163, 489] on font "Ninguno" at bounding box center [1187, 482] width 60 height 18
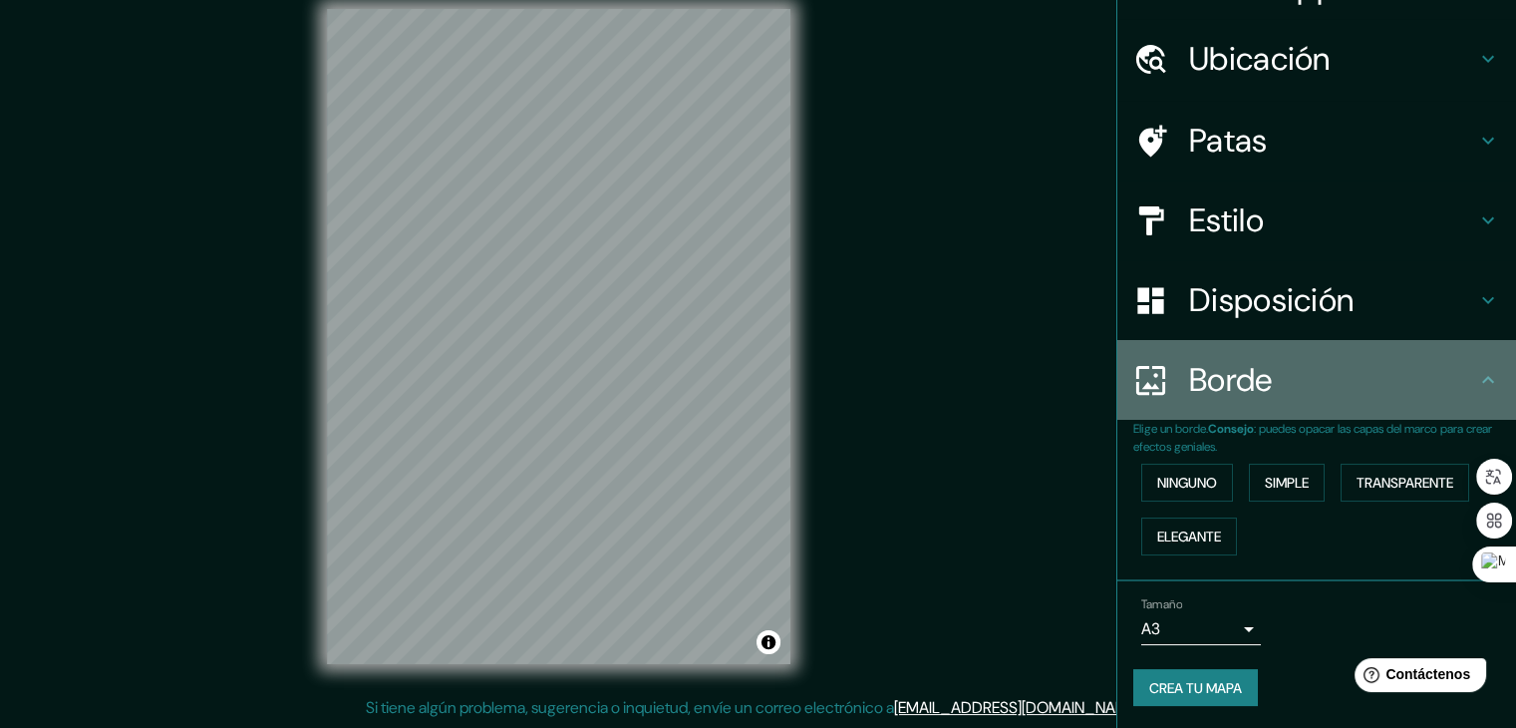
click at [1215, 365] on font "Borde" at bounding box center [1231, 380] width 84 height 42
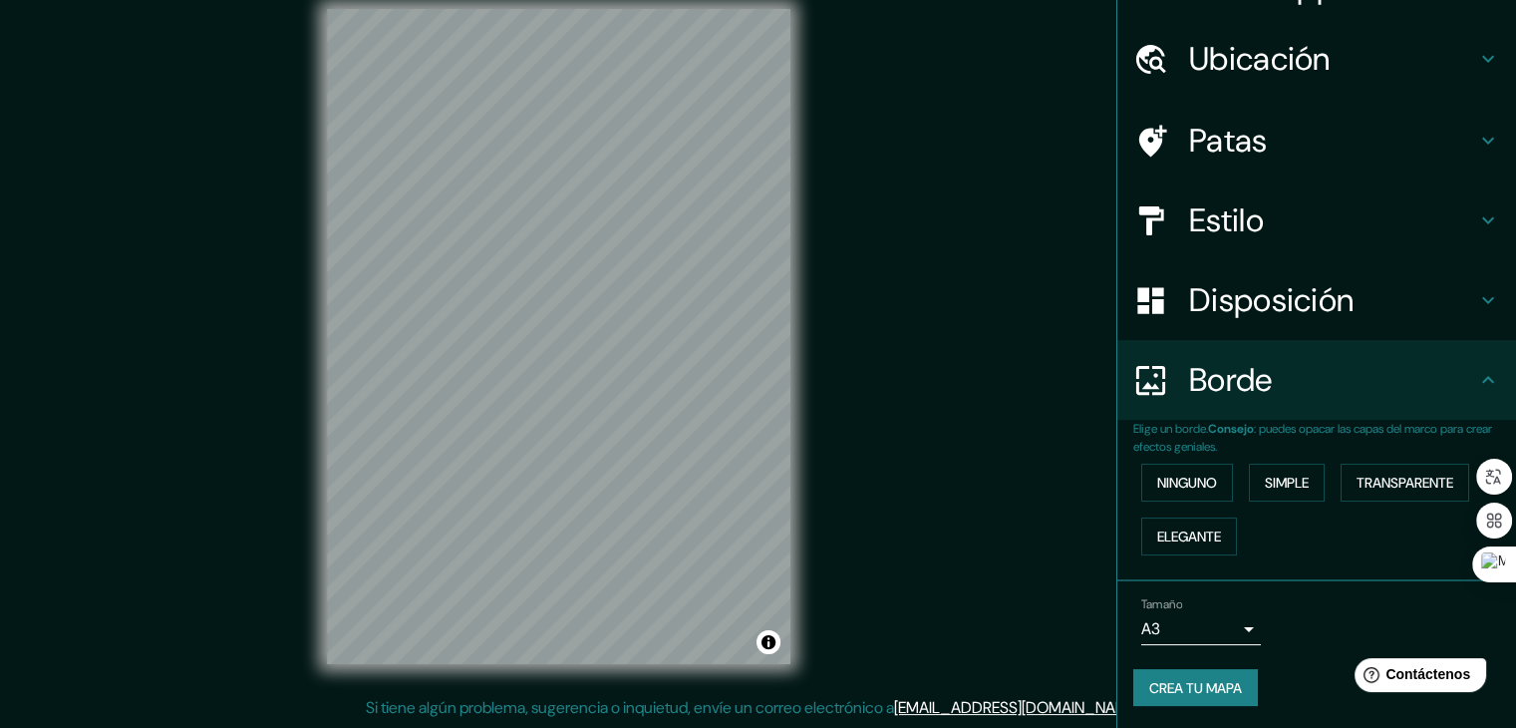
click at [1242, 296] on font "Disposición" at bounding box center [1271, 300] width 164 height 42
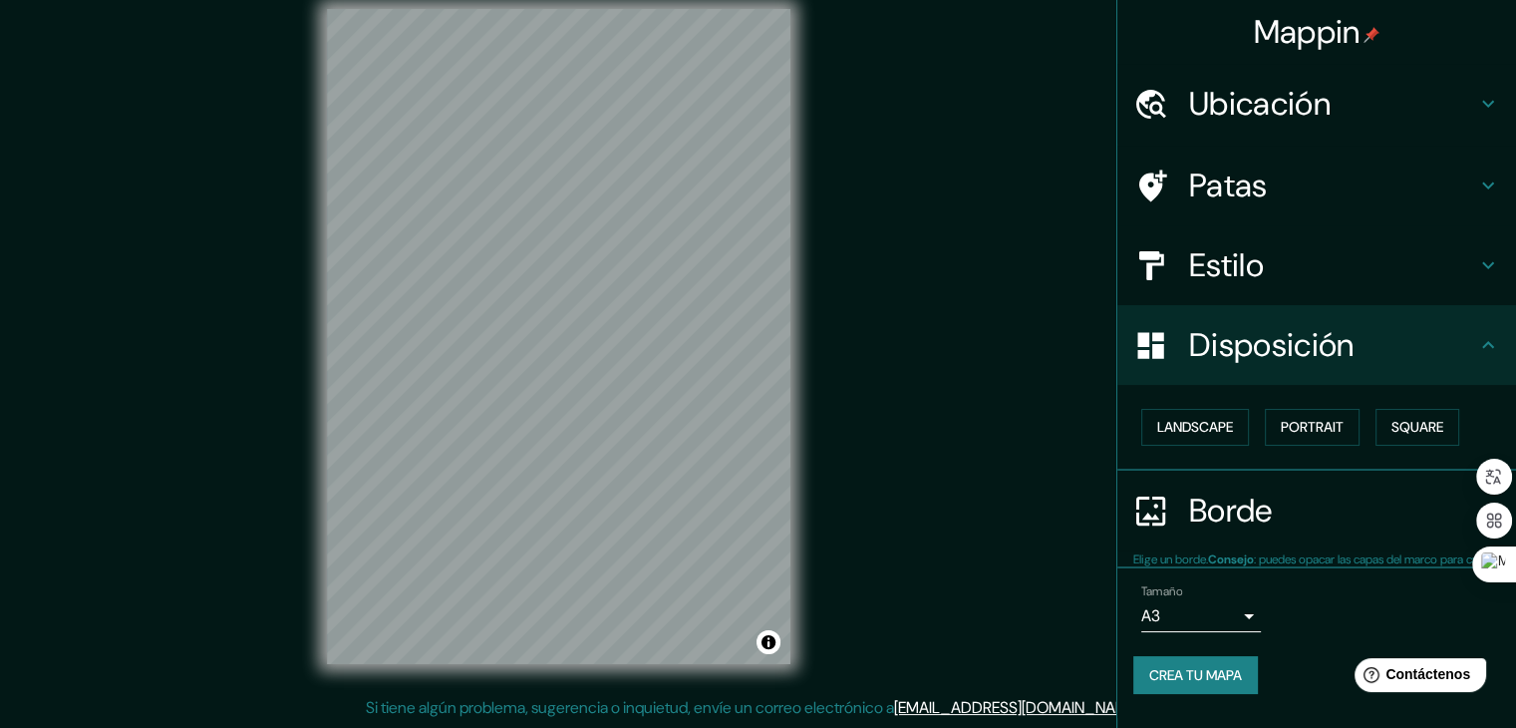
scroll to position [0, 0]
click at [1236, 255] on font "Estilo" at bounding box center [1226, 265] width 75 height 42
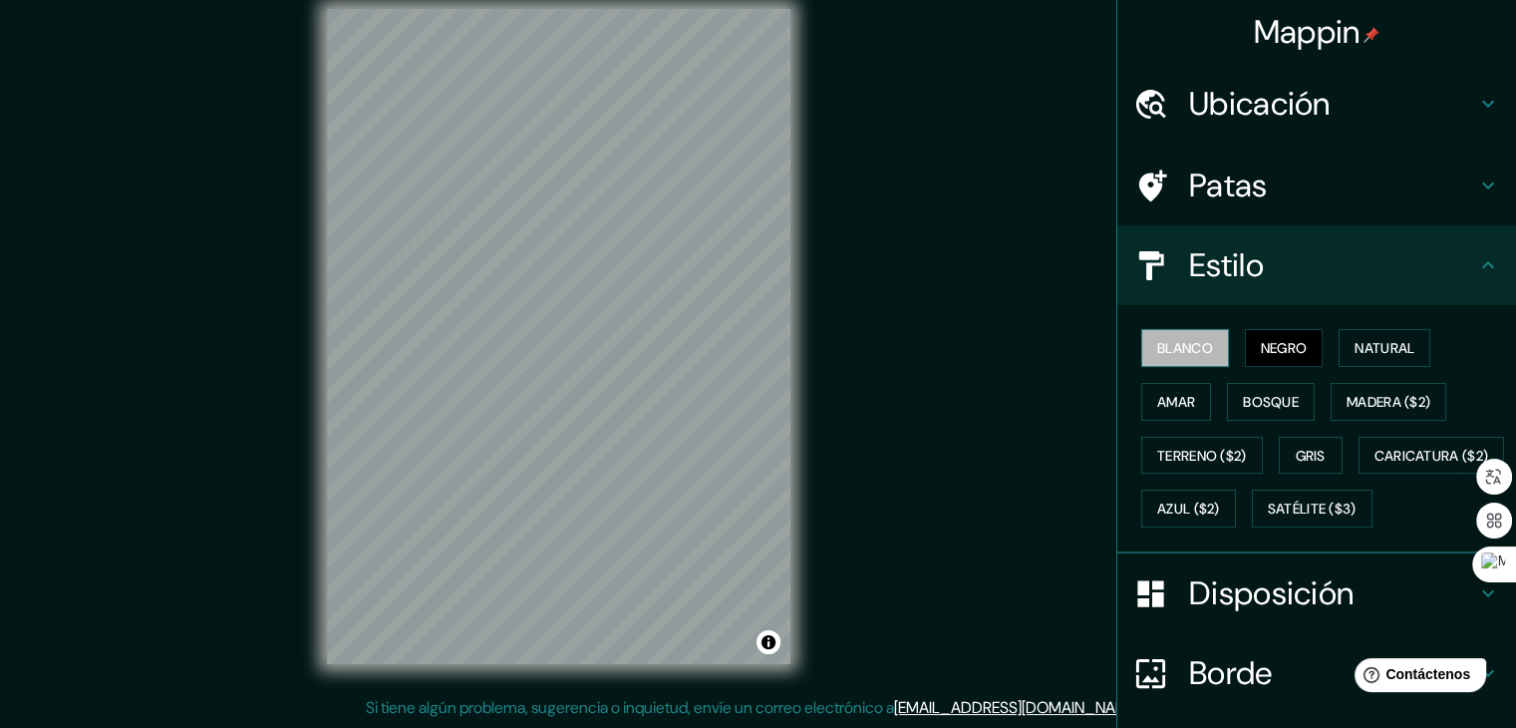
click at [1167, 348] on font "Blanco" at bounding box center [1185, 348] width 56 height 18
click at [1308, 346] on button "Negro" at bounding box center [1284, 348] width 79 height 38
click at [1158, 346] on font "Blanco" at bounding box center [1185, 348] width 56 height 18
click at [1236, 188] on font "Patas" at bounding box center [1228, 185] width 79 height 42
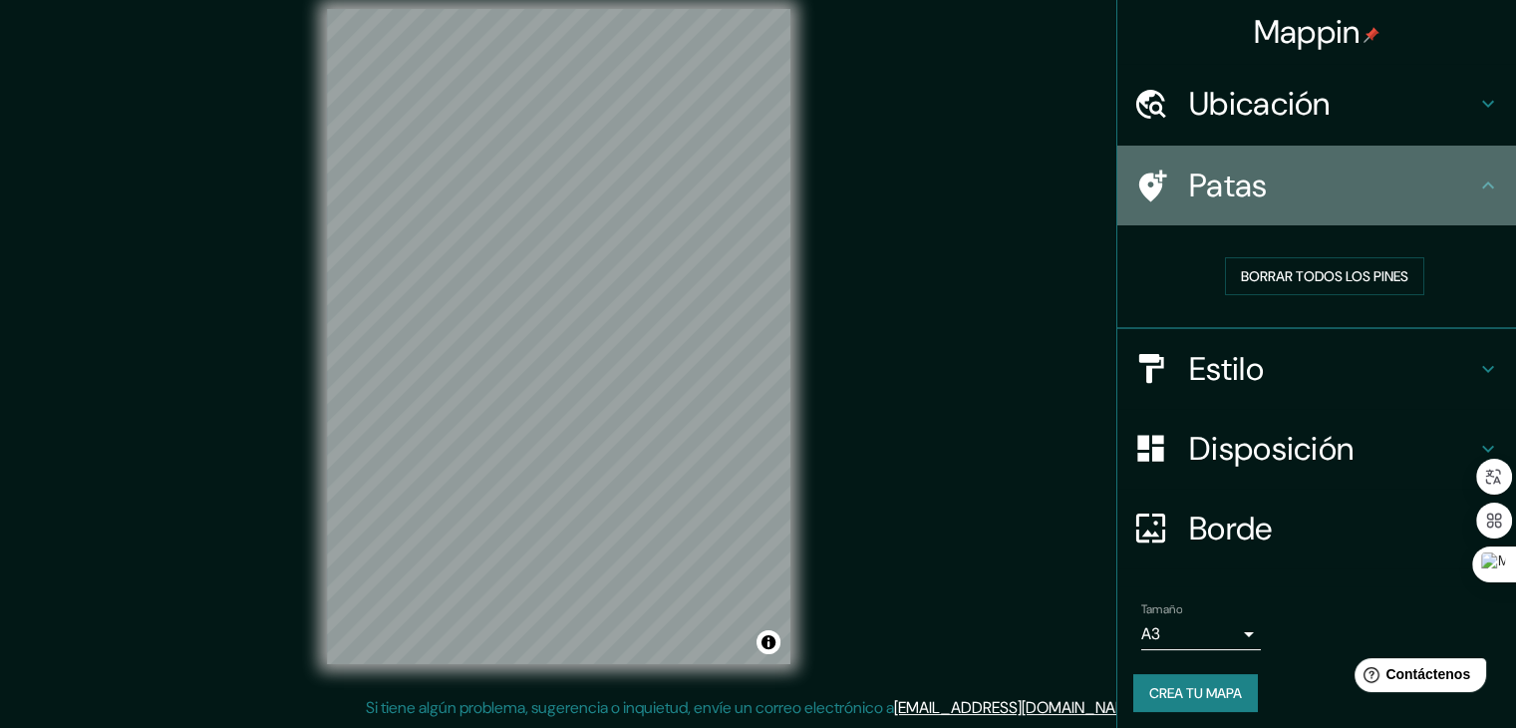
click at [1236, 188] on font "Patas" at bounding box center [1228, 185] width 79 height 42
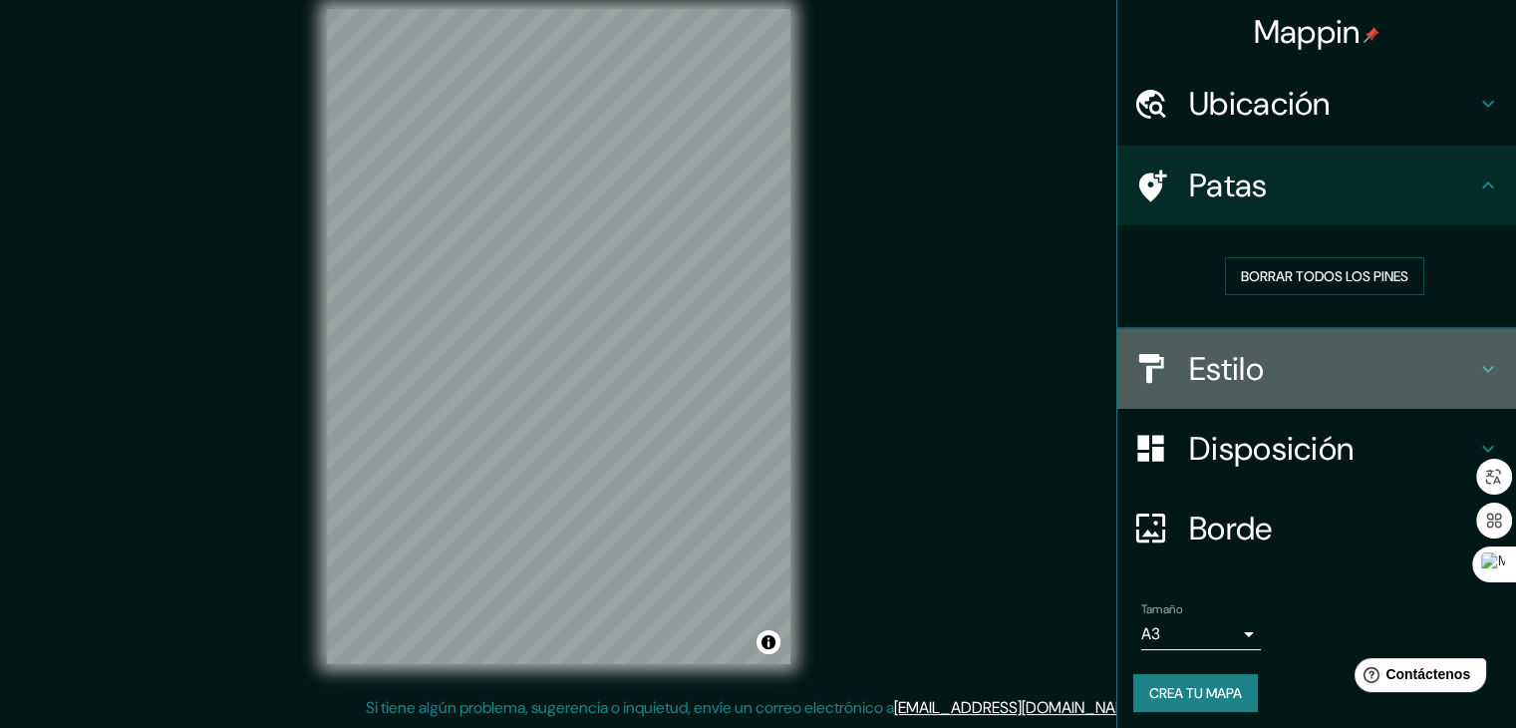
click at [1243, 386] on font "Estilo" at bounding box center [1226, 369] width 75 height 42
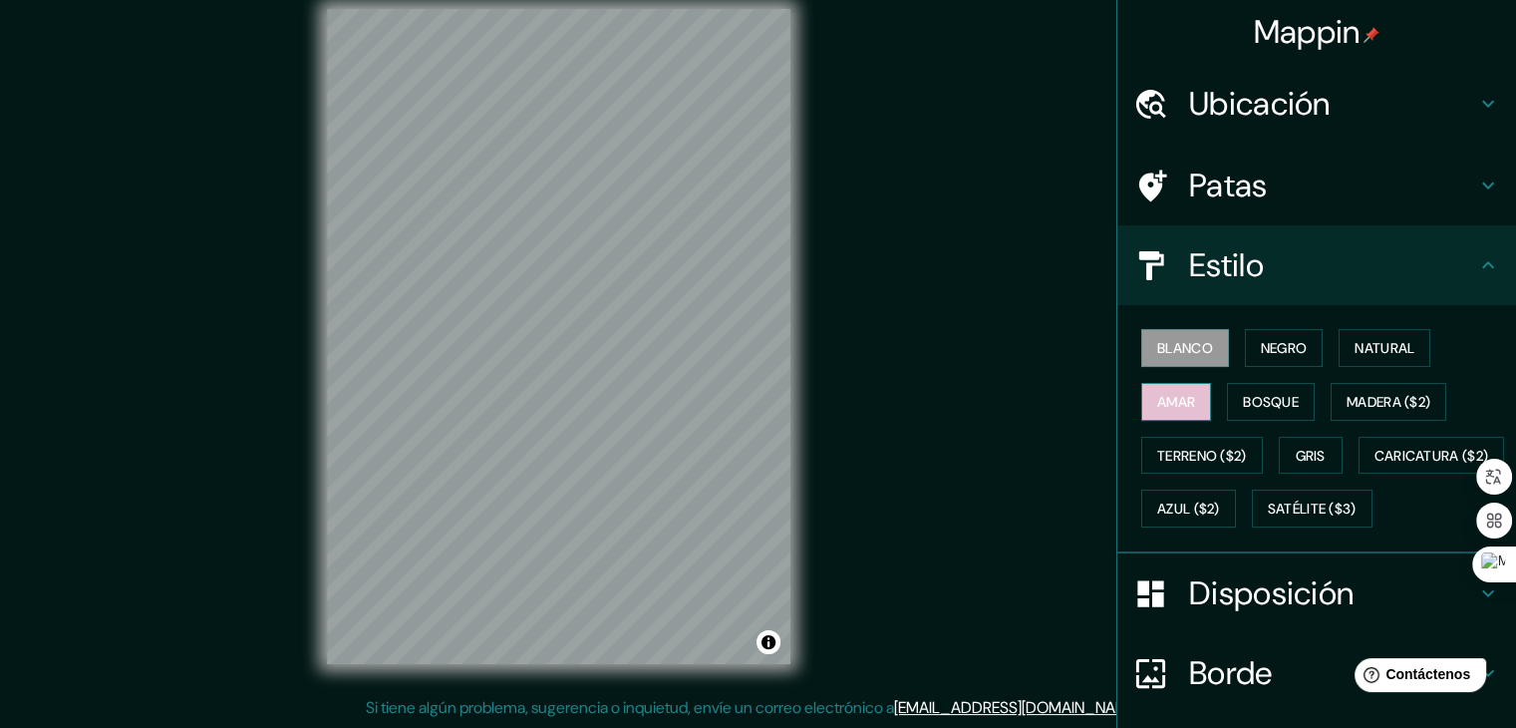
click at [1176, 400] on font "Amar" at bounding box center [1176, 402] width 38 height 18
click at [1247, 397] on font "Bosque" at bounding box center [1271, 402] width 56 height 18
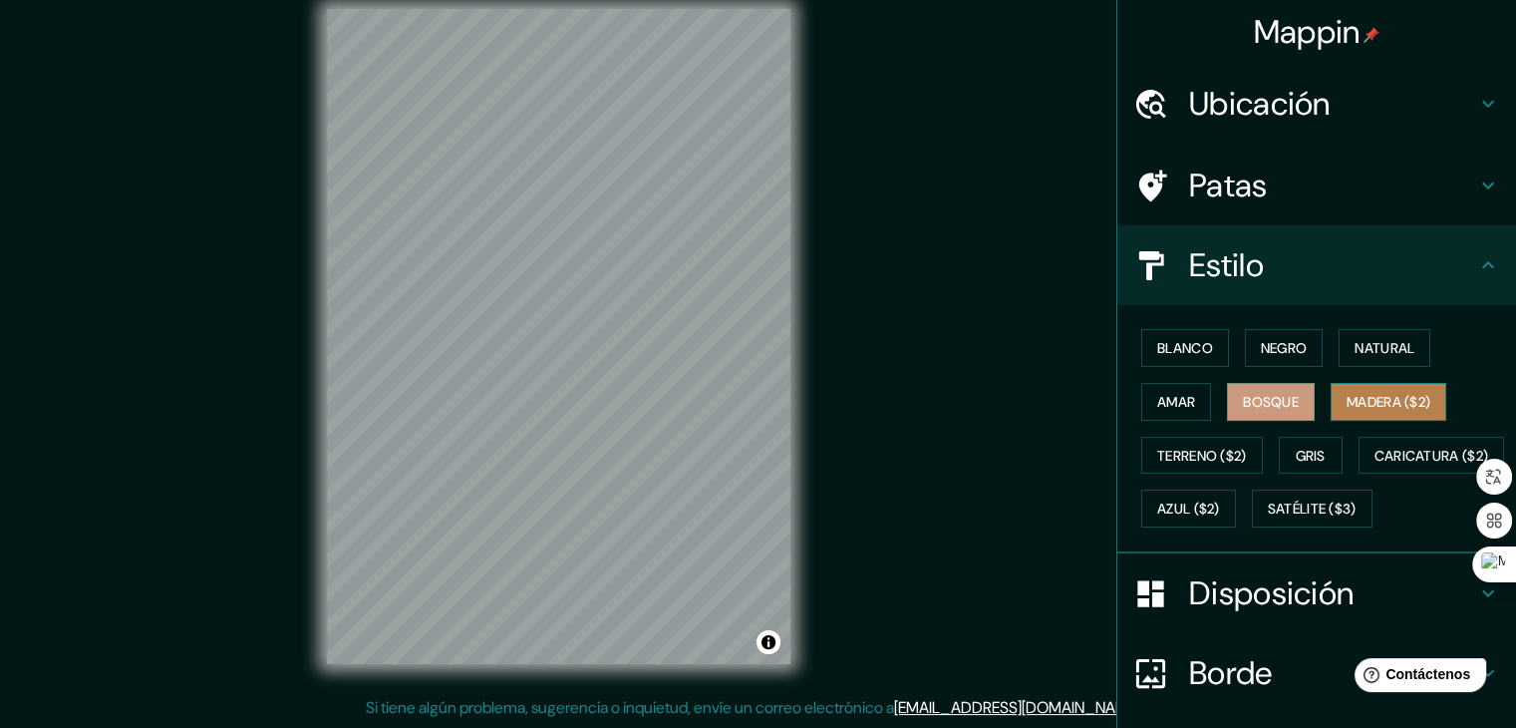
click at [1405, 396] on font "Madera ($2)" at bounding box center [1388, 402] width 84 height 18
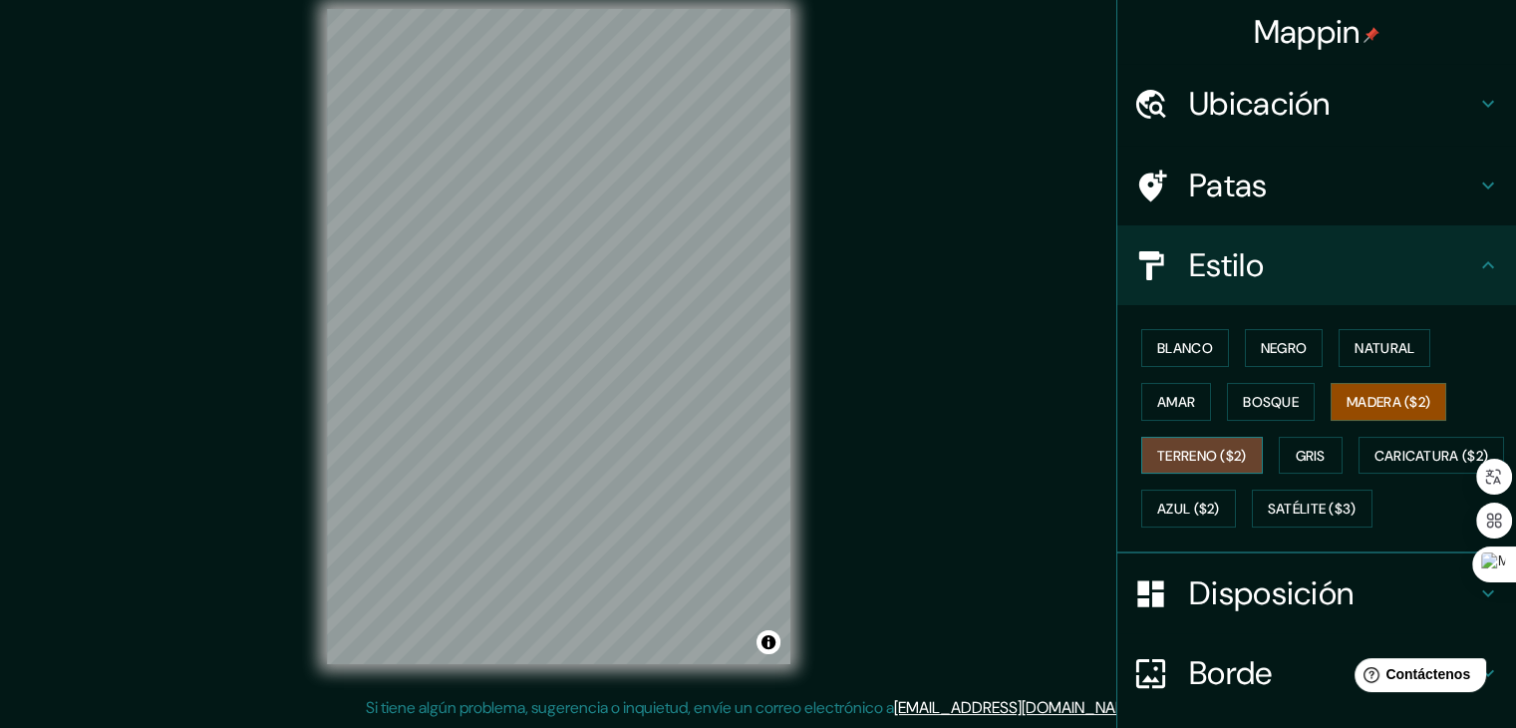
click at [1178, 458] on font "Terreno ($2)" at bounding box center [1202, 455] width 90 height 18
click at [1323, 443] on button "Gris" at bounding box center [1311, 456] width 64 height 38
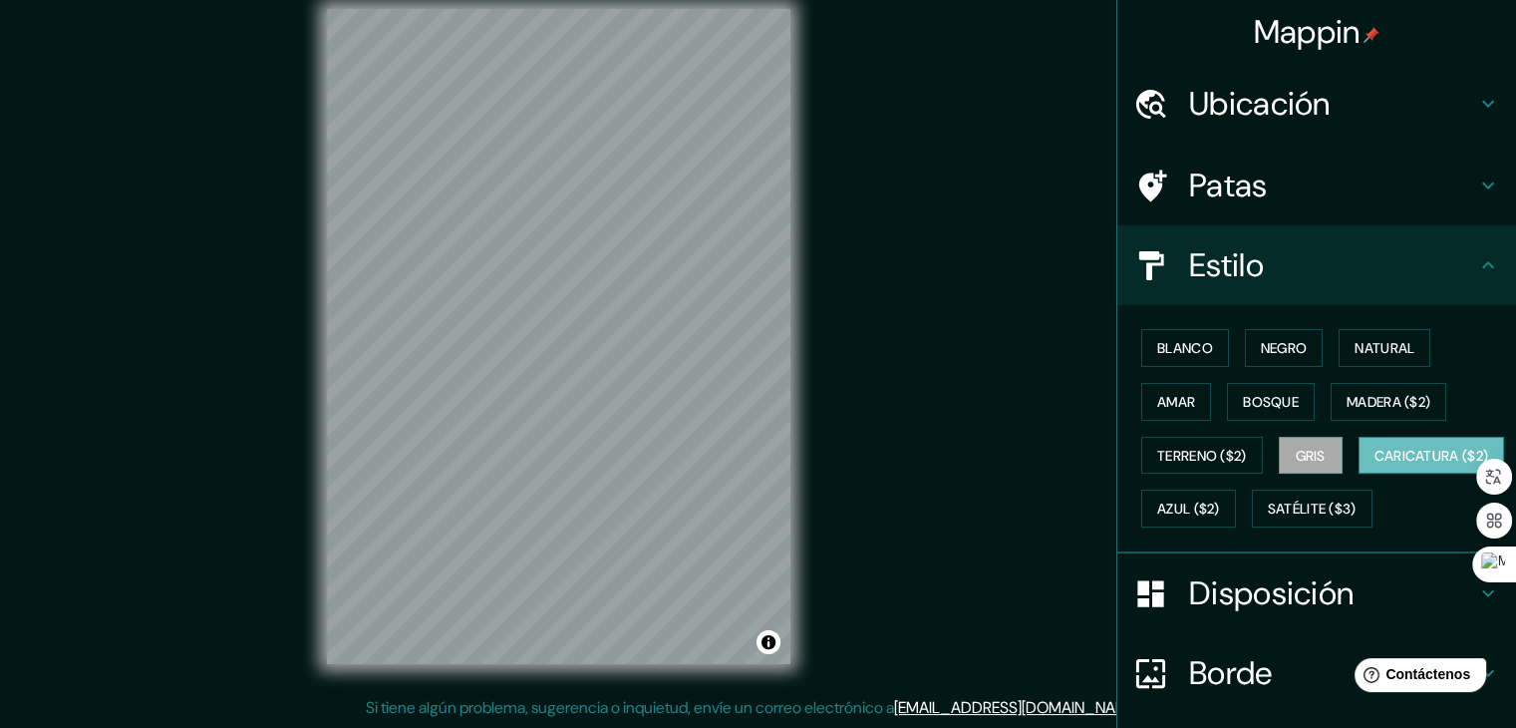
click at [1374, 464] on font "Caricatura ($2)" at bounding box center [1431, 455] width 115 height 18
click at [1220, 514] on font "Azul ($2)" at bounding box center [1188, 509] width 63 height 18
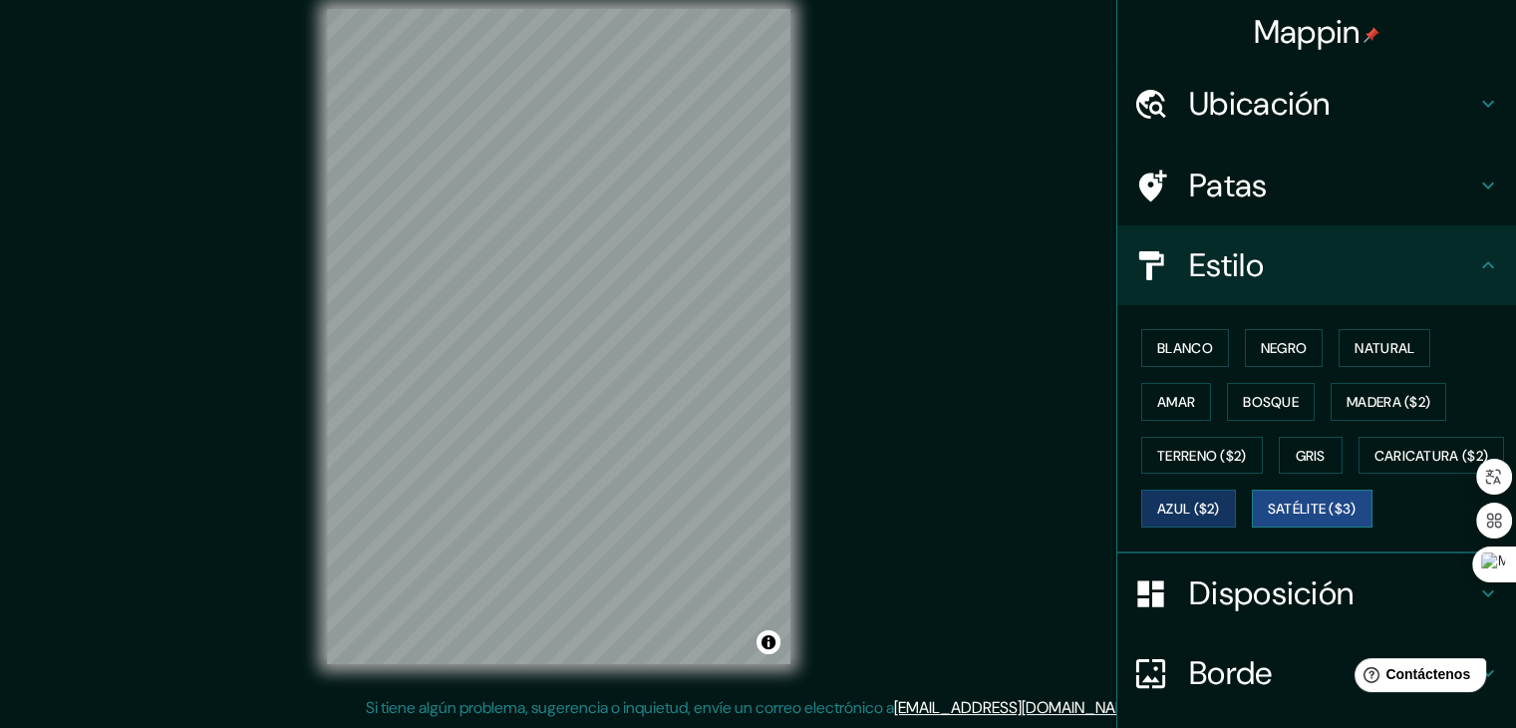
click at [1268, 521] on font "Satélite ($3)" at bounding box center [1312, 508] width 89 height 26
click at [1220, 500] on font "Azul ($2)" at bounding box center [1188, 509] width 63 height 18
click at [1216, 361] on div "Blanco Negro Natural Amar Bosque Madera ($2) Terreno ($2) Gris Caricatura ($2) …" at bounding box center [1324, 428] width 383 height 214
click at [1195, 355] on font "Blanco" at bounding box center [1185, 348] width 56 height 18
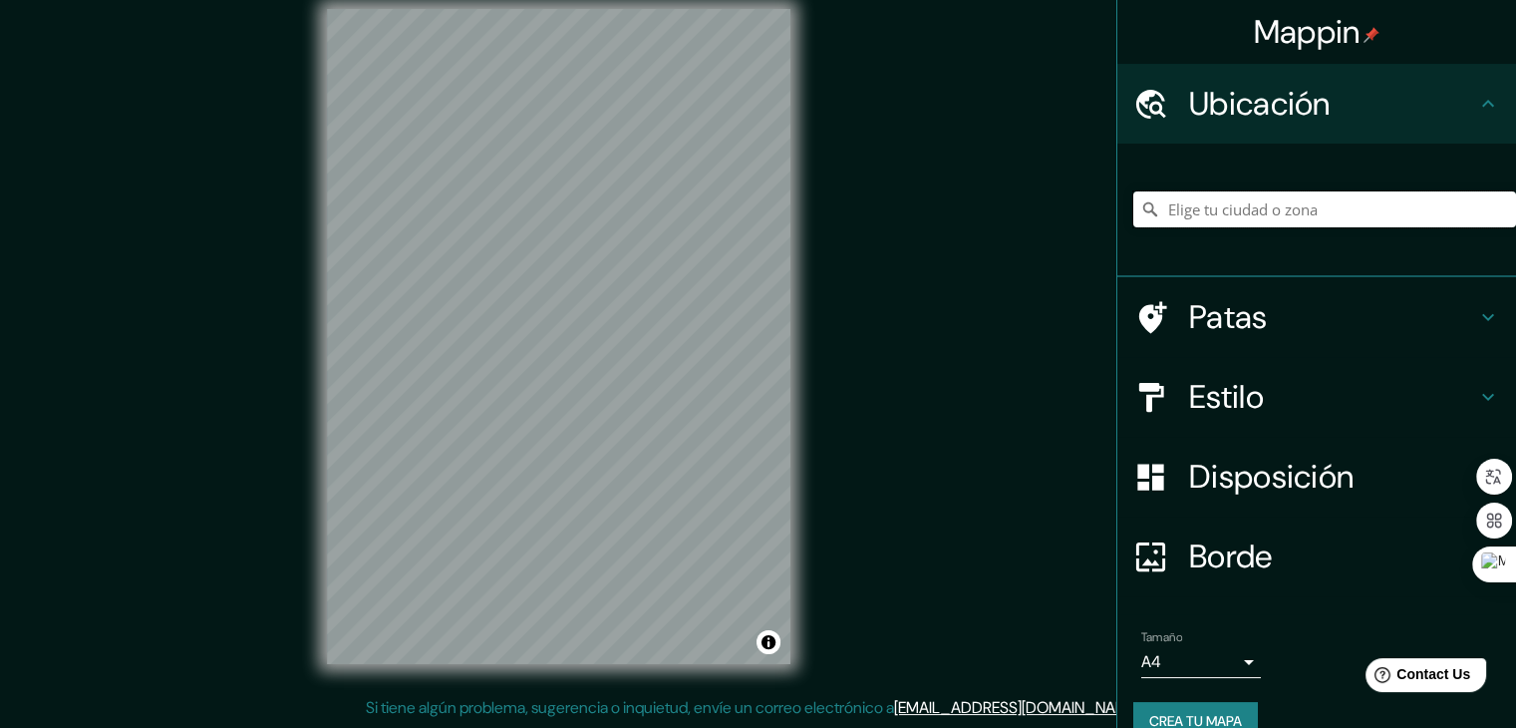
click at [1310, 205] on input "Elige tu ciudad o zona" at bounding box center [1324, 209] width 383 height 36
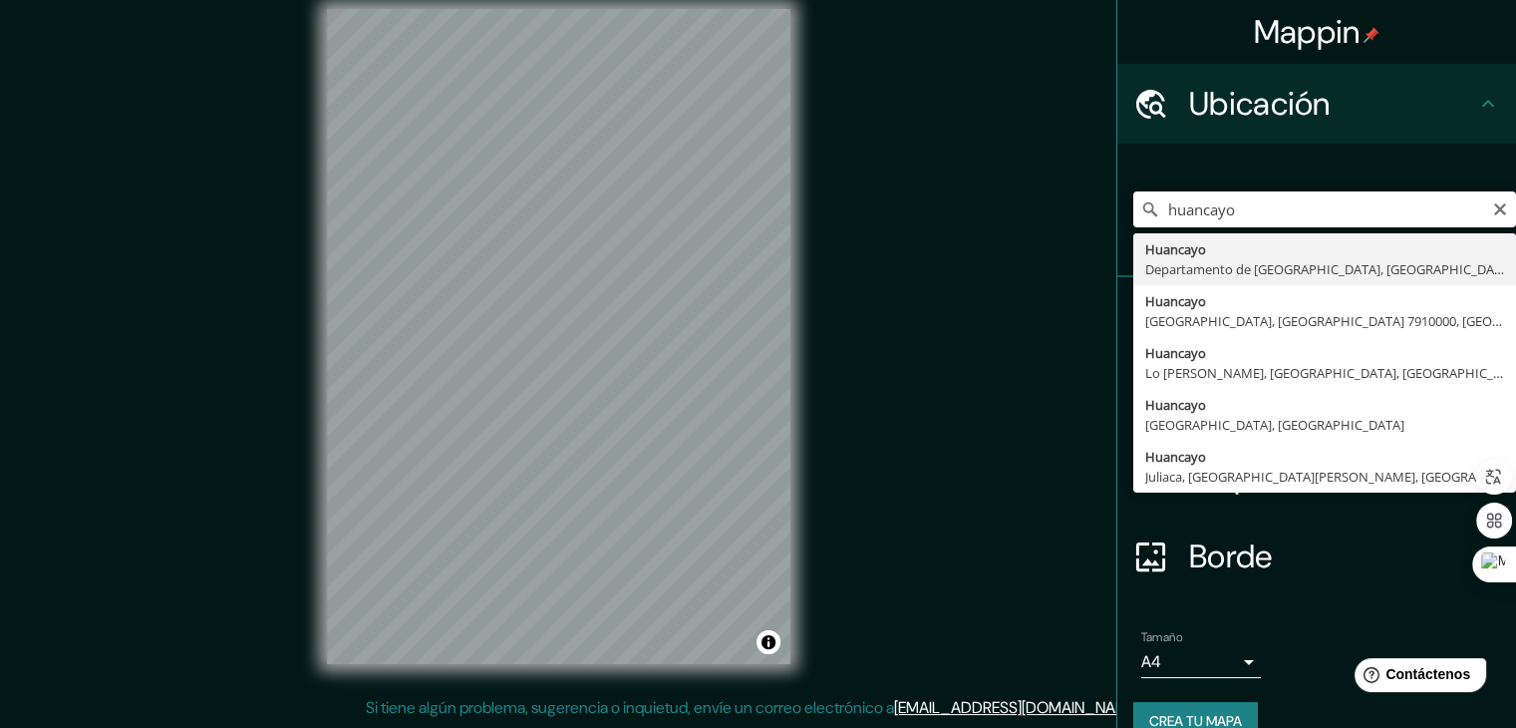
type input "Huancayo, [GEOGRAPHIC_DATA], [GEOGRAPHIC_DATA]"
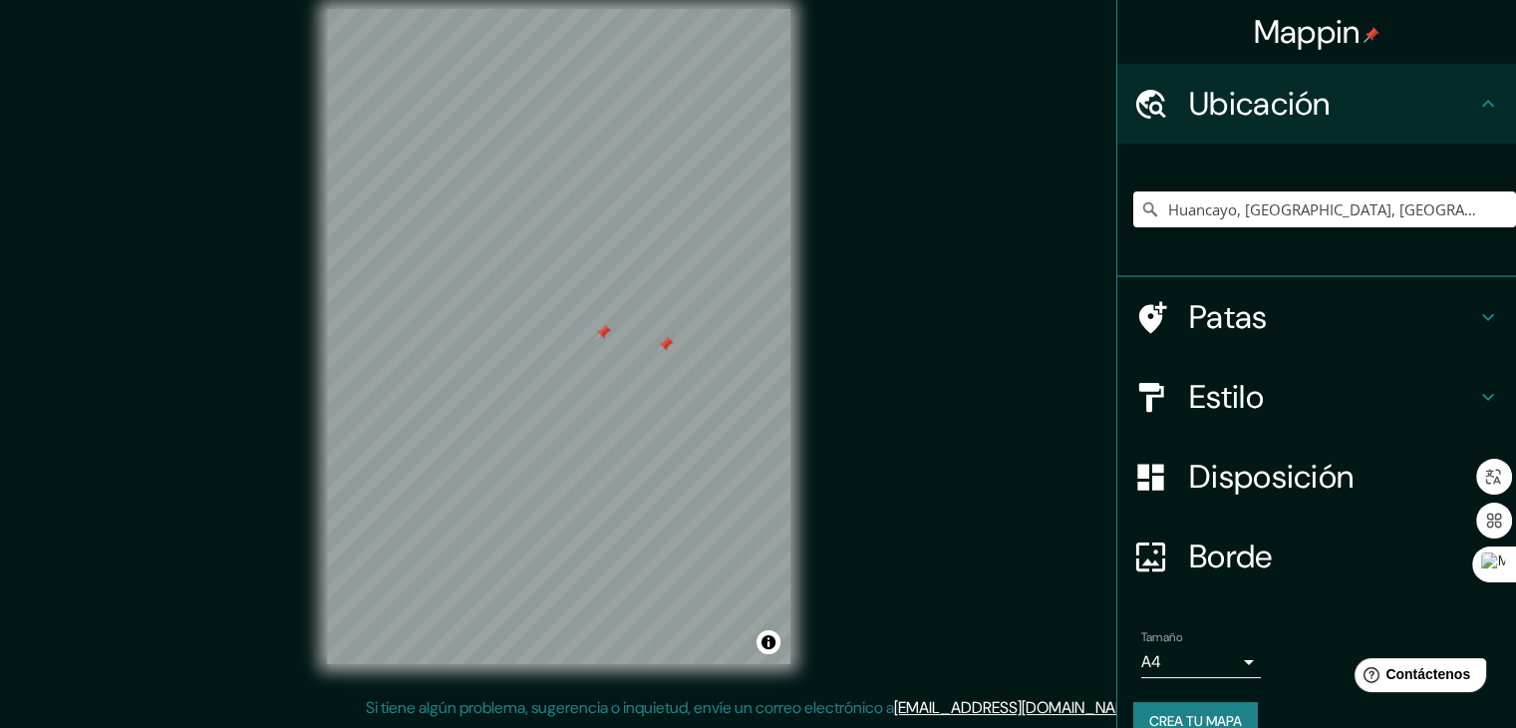
click at [611, 340] on div at bounding box center [603, 332] width 16 height 16
click at [1363, 27] on img at bounding box center [1371, 35] width 16 height 16
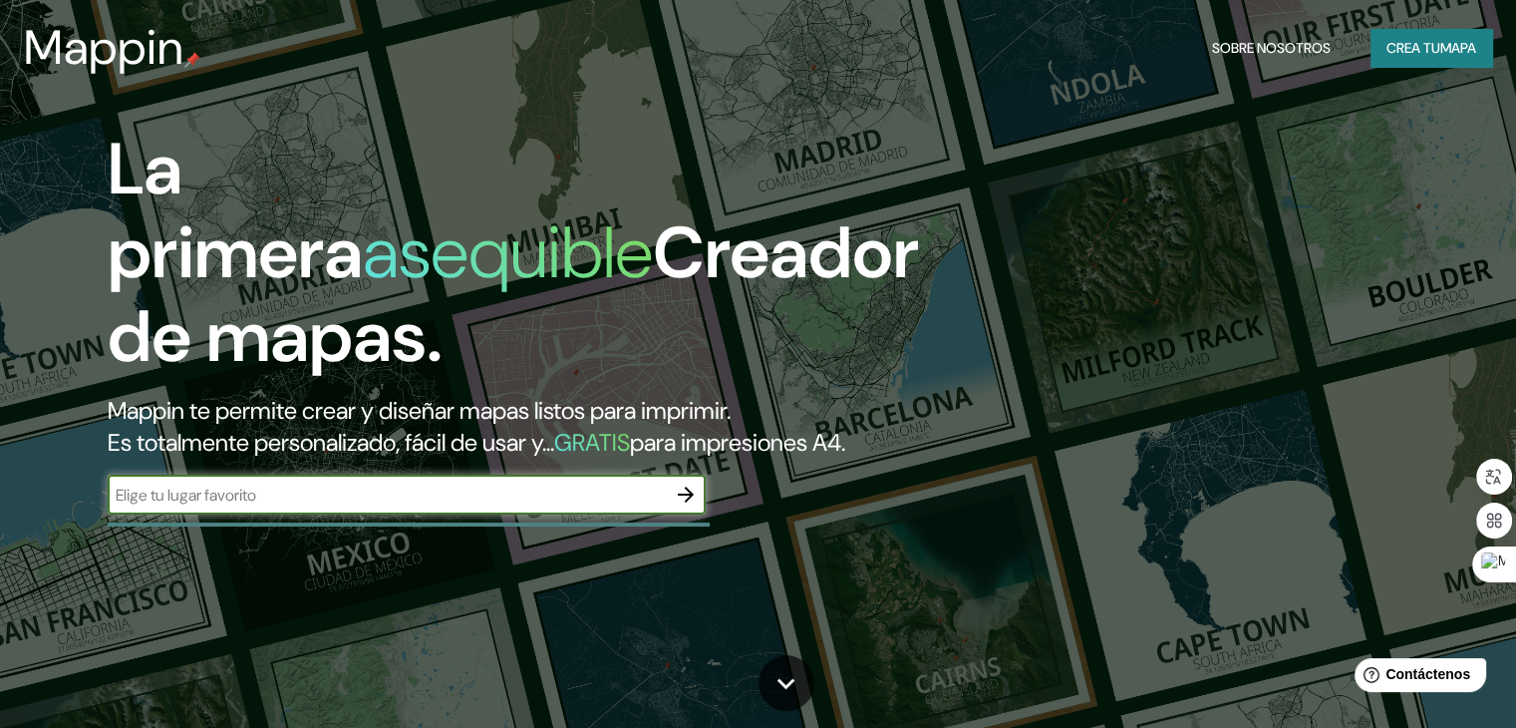
click at [676, 506] on icon "button" at bounding box center [686, 494] width 24 height 24
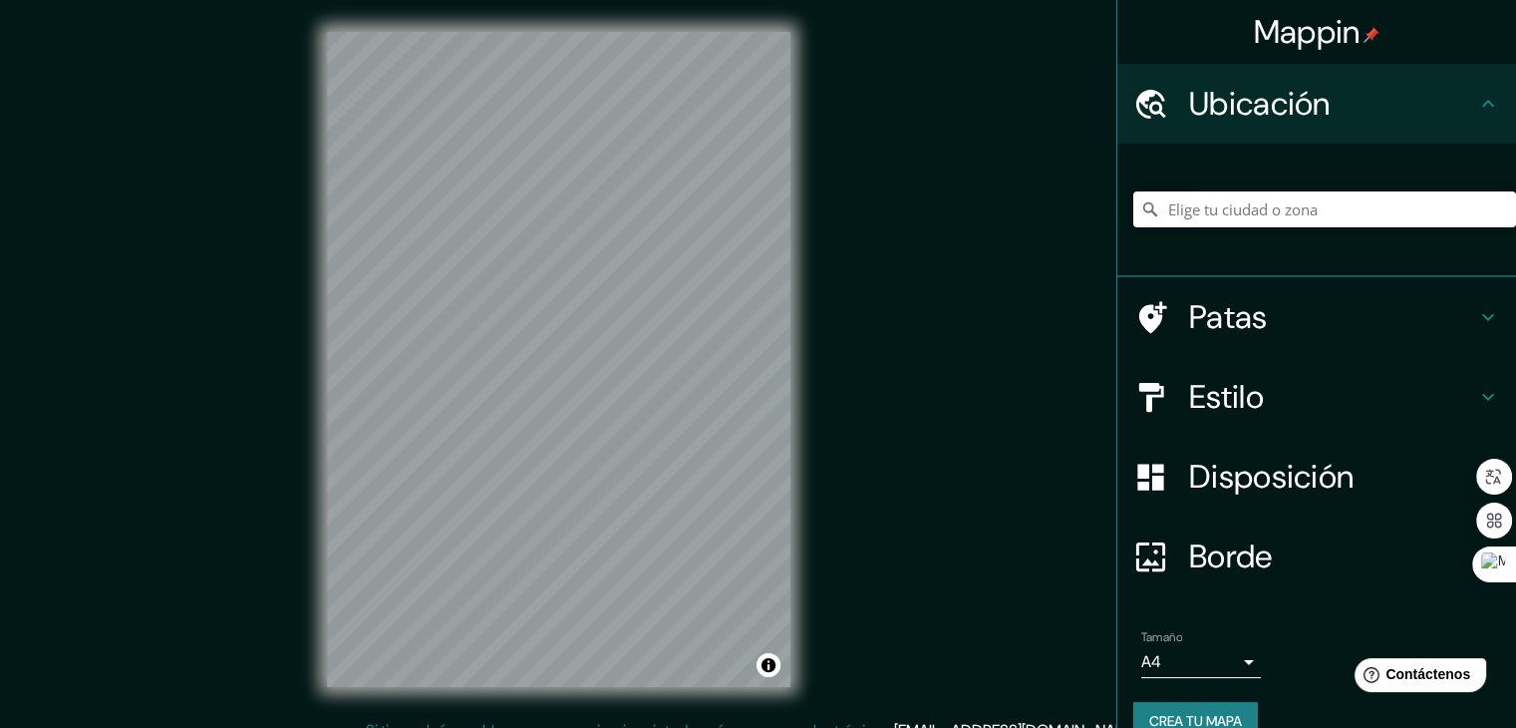
click at [1225, 213] on input "Elige tu ciudad o zona" at bounding box center [1324, 209] width 383 height 36
click at [1218, 216] on input "Elige tu ciudad o zona" at bounding box center [1324, 209] width 383 height 36
click at [1202, 210] on input "Elige tu ciudad o zona" at bounding box center [1324, 209] width 383 height 36
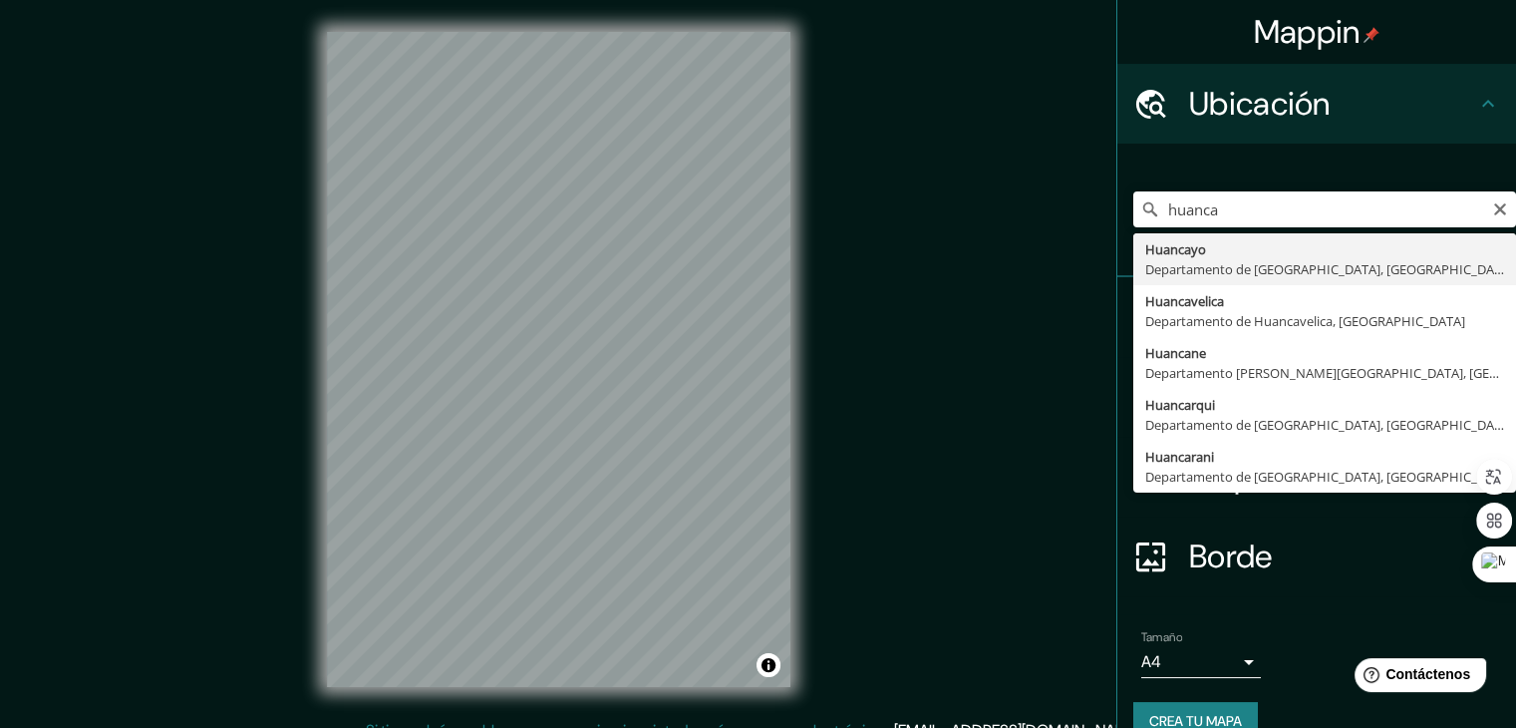
type input "Huancayo, [GEOGRAPHIC_DATA], [GEOGRAPHIC_DATA]"
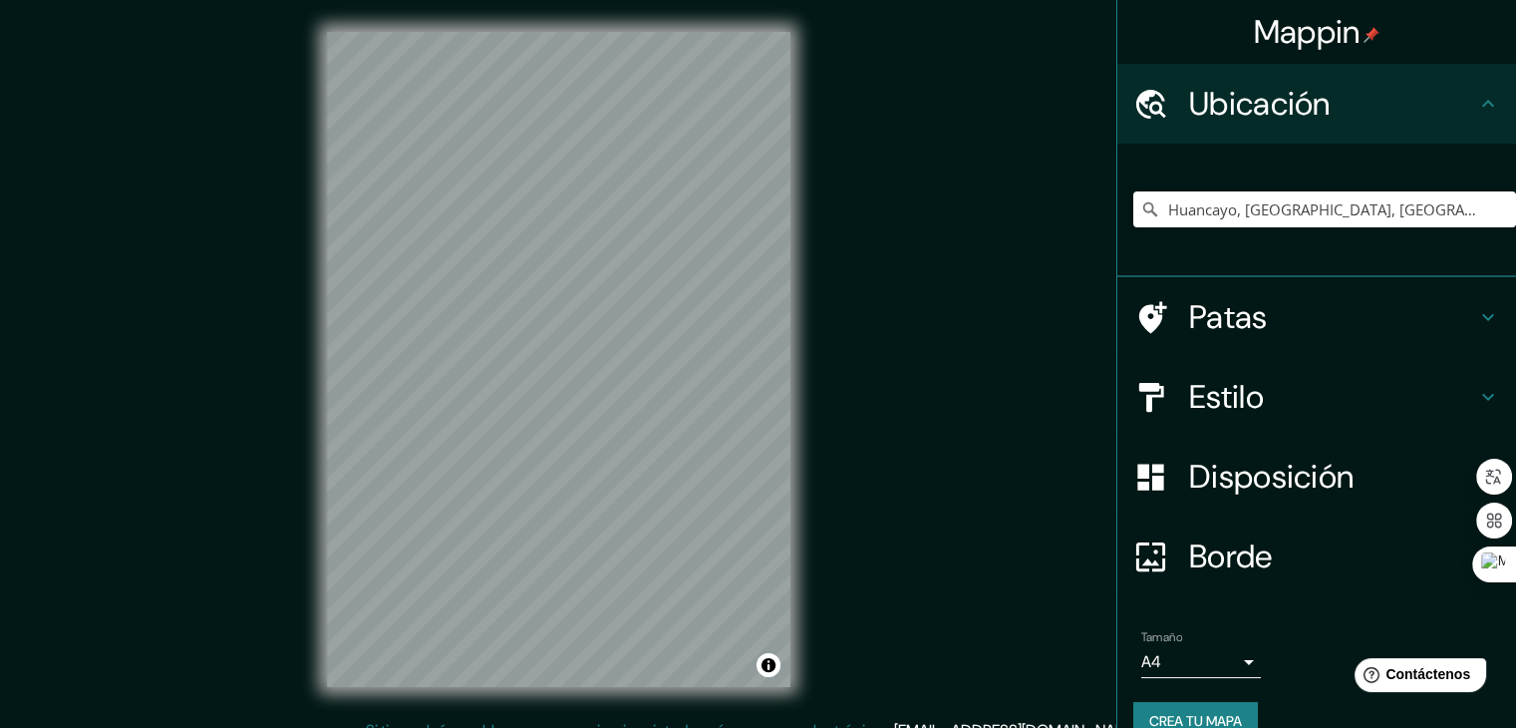
click at [1417, 170] on div "[GEOGRAPHIC_DATA], [GEOGRAPHIC_DATA], [GEOGRAPHIC_DATA] [GEOGRAPHIC_DATA] [GEOG…" at bounding box center [1324, 209] width 383 height 100
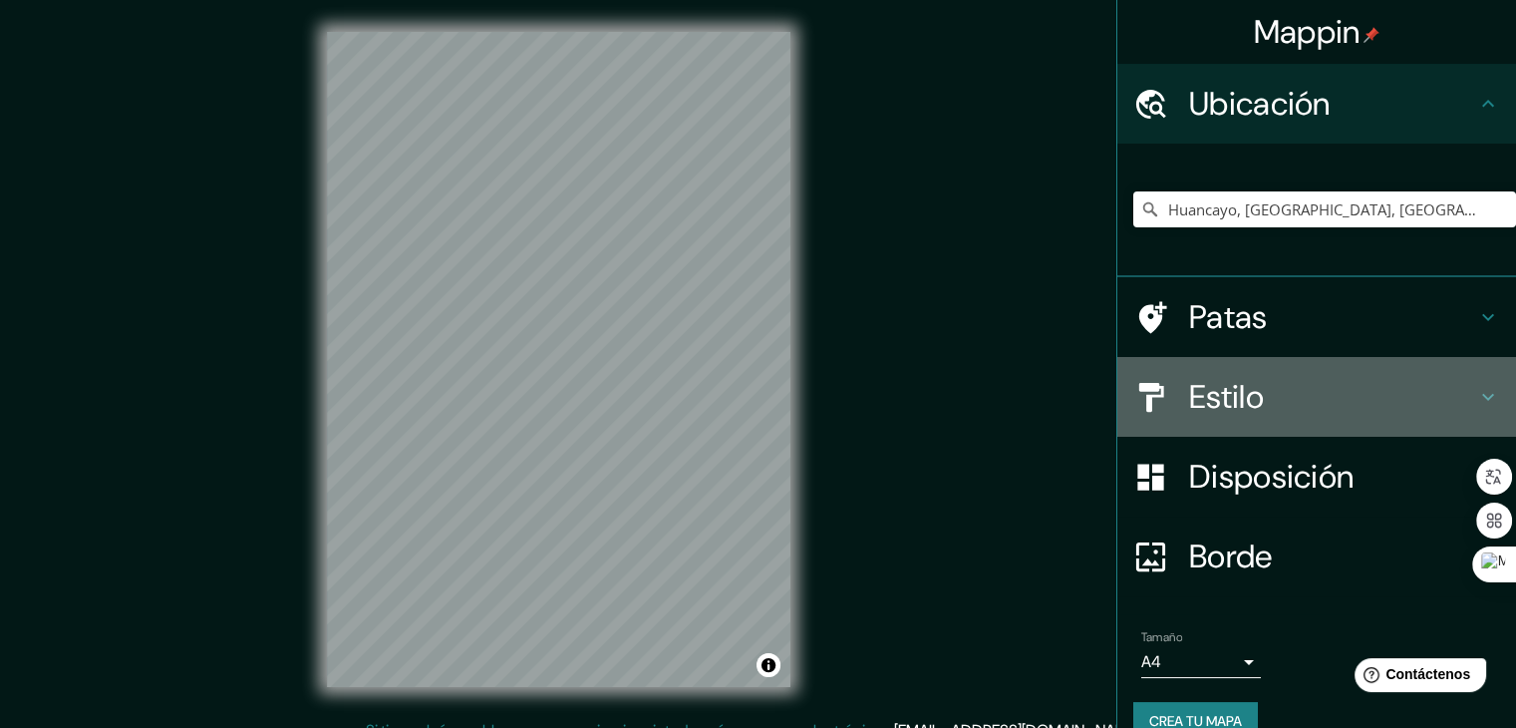
click at [1220, 387] on font "Estilo" at bounding box center [1226, 397] width 75 height 42
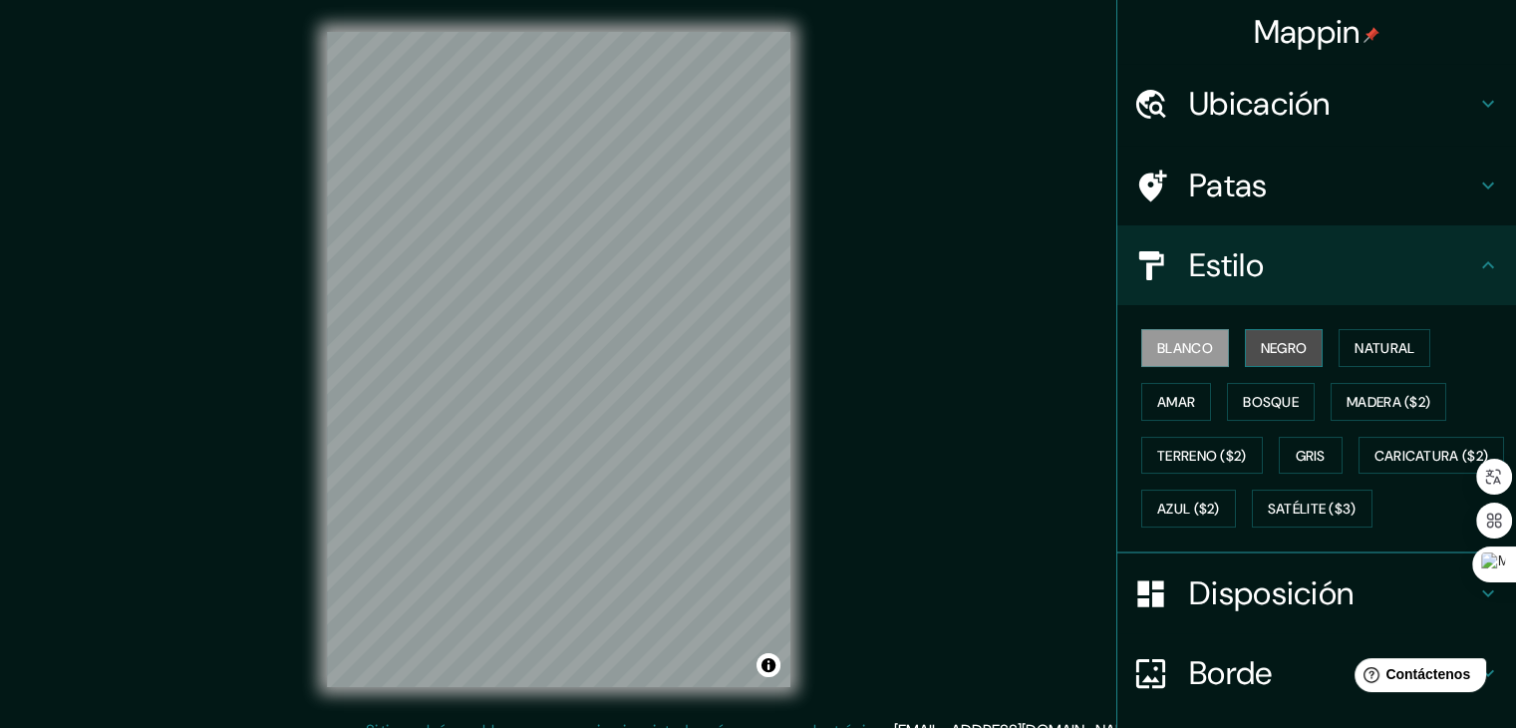
click at [1261, 344] on font "Negro" at bounding box center [1284, 348] width 47 height 18
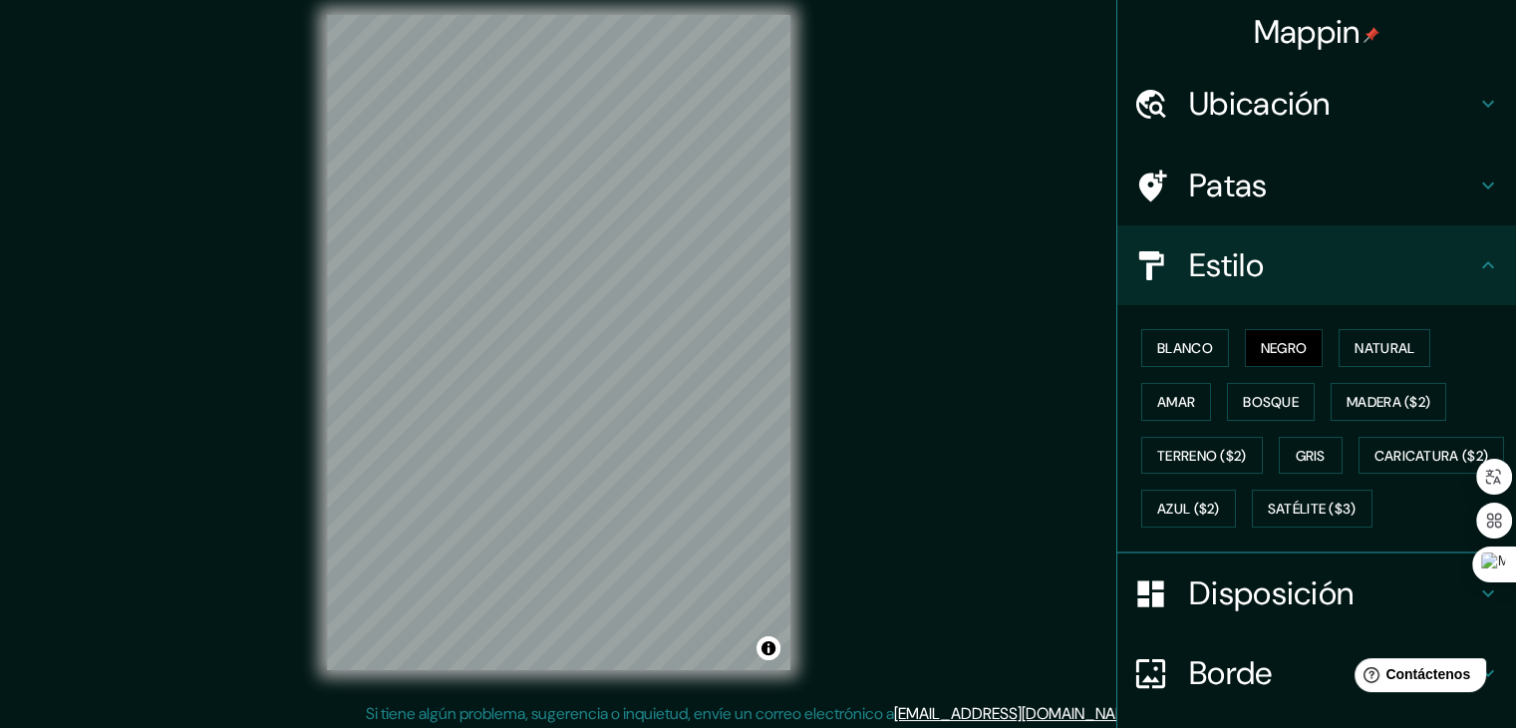
scroll to position [23, 0]
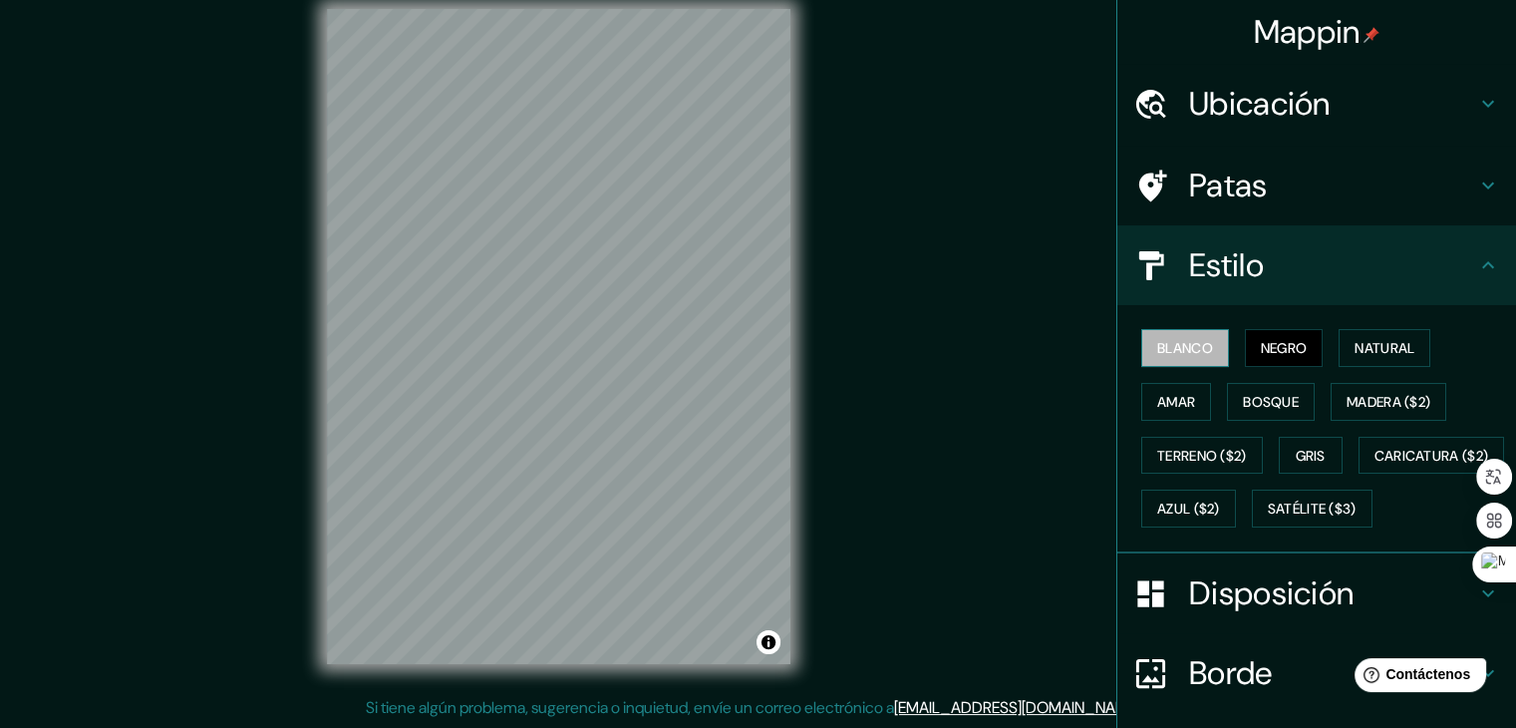
click at [1189, 357] on font "Blanco" at bounding box center [1185, 348] width 56 height 26
